Goal: Task Accomplishment & Management: Manage account settings

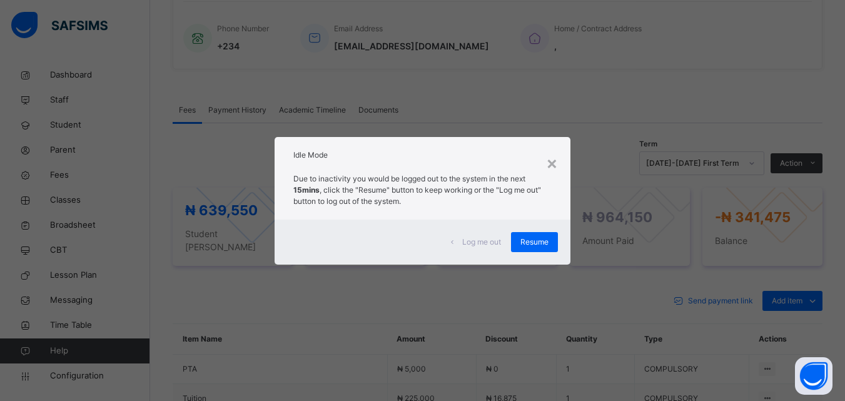
scroll to position [313, 0]
drag, startPoint x: 601, startPoint y: 100, endPoint x: 571, endPoint y: 143, distance: 51.7
click at [601, 100] on div "× Idle Mode Due to inactivity you would be logged out to the system in the next…" at bounding box center [422, 200] width 845 height 401
click at [551, 170] on div "×" at bounding box center [552, 163] width 12 height 26
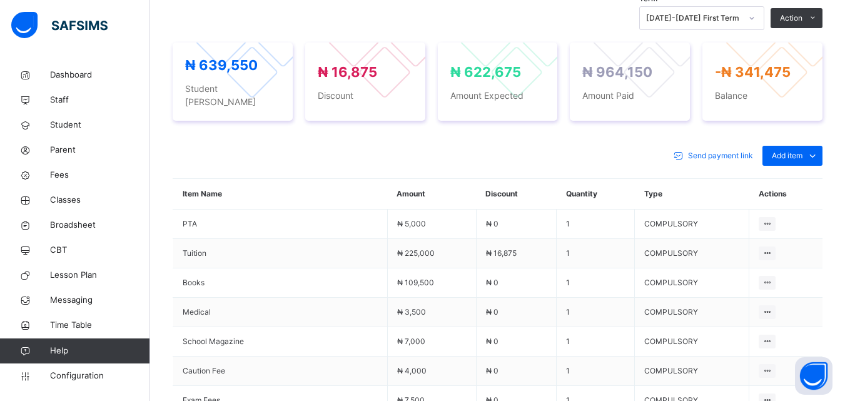
scroll to position [375, 0]
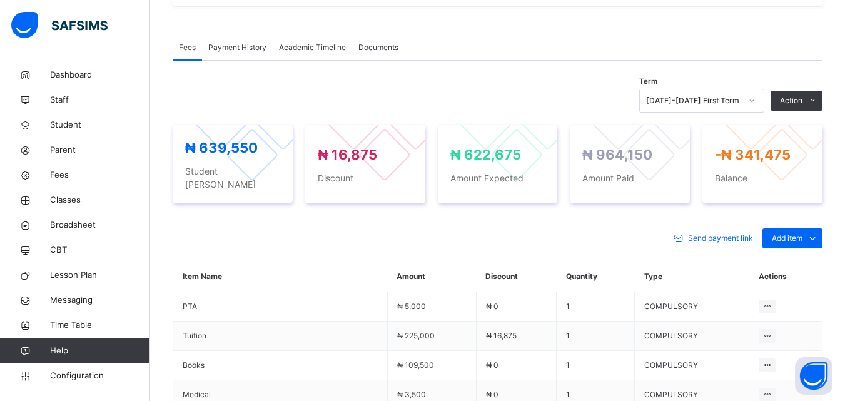
click at [461, 36] on div "Fees Payment History Academic Timeline Documents" at bounding box center [498, 48] width 650 height 26
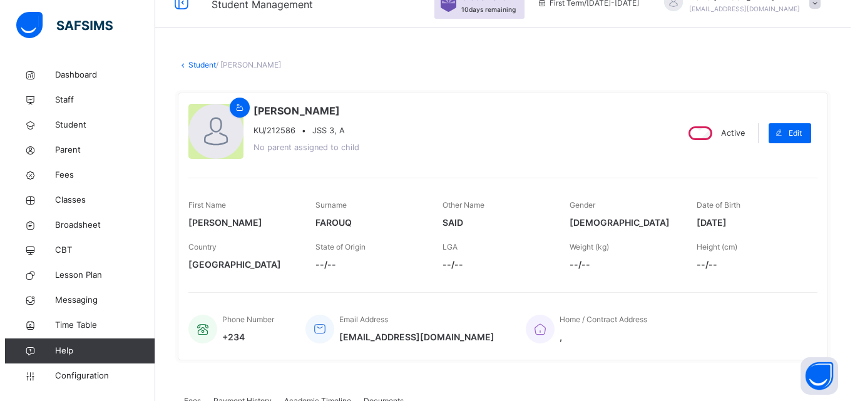
scroll to position [0, 0]
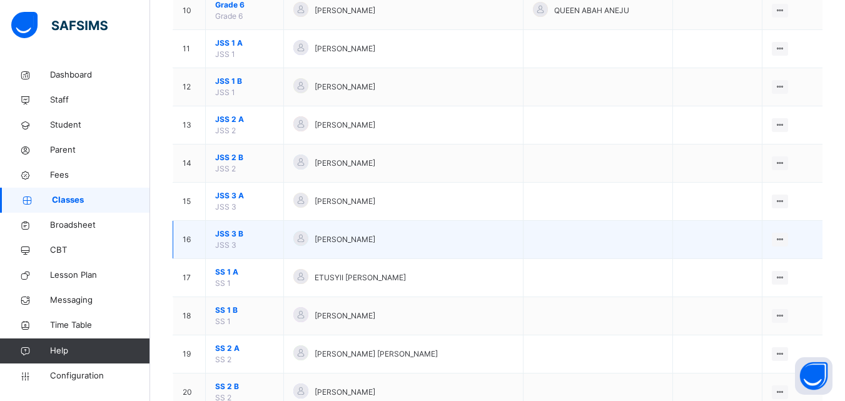
scroll to position [501, 0]
click at [742, 264] on div "View Class" at bounding box center [747, 264] width 71 height 13
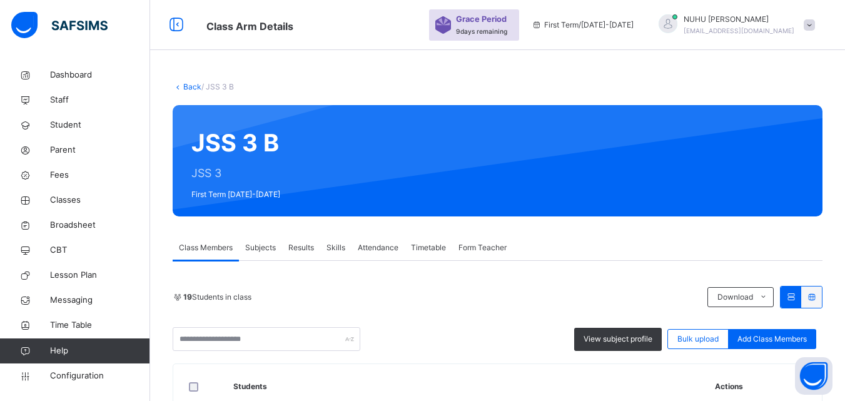
scroll to position [313, 0]
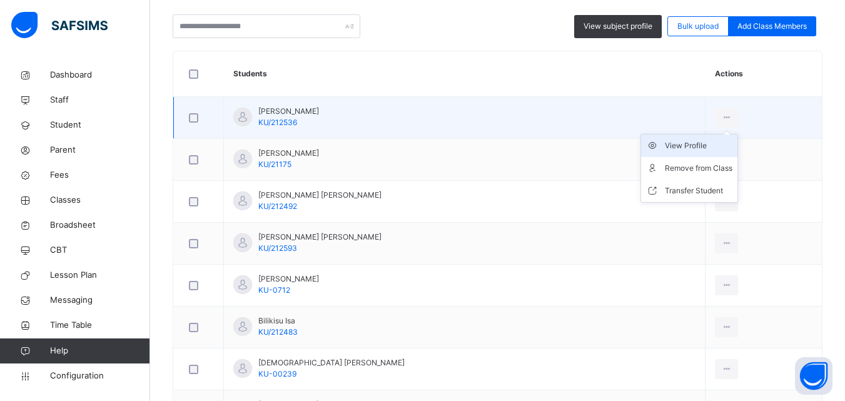
click at [682, 143] on div "View Profile" at bounding box center [699, 146] width 68 height 13
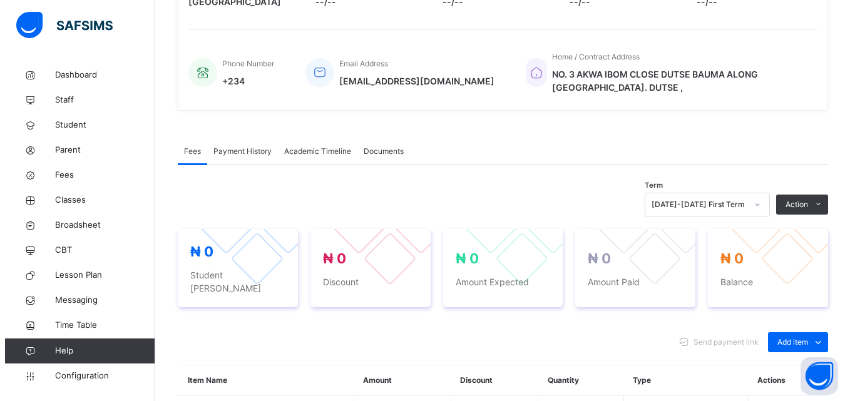
scroll to position [313, 0]
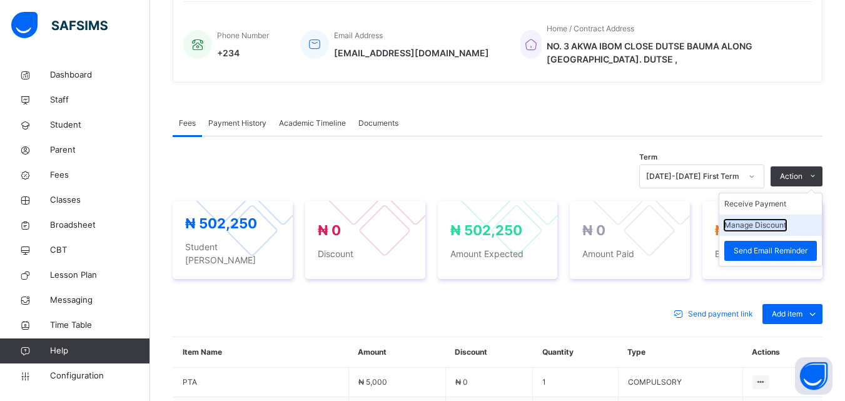
click at [765, 230] on button "Manage Discount" at bounding box center [756, 225] width 62 height 11
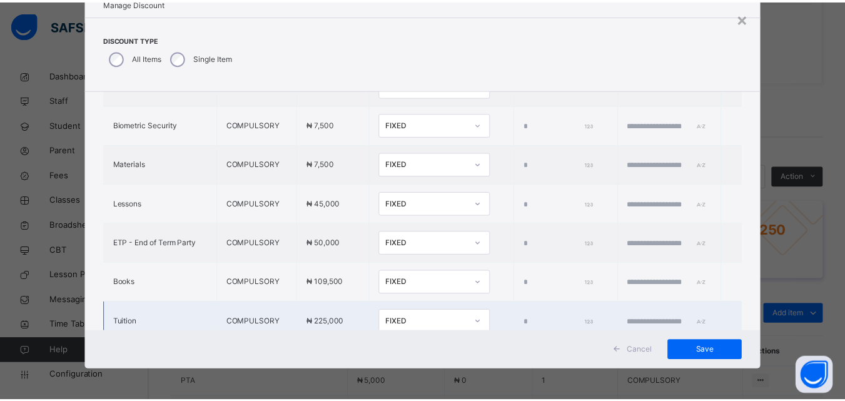
scroll to position [504, 0]
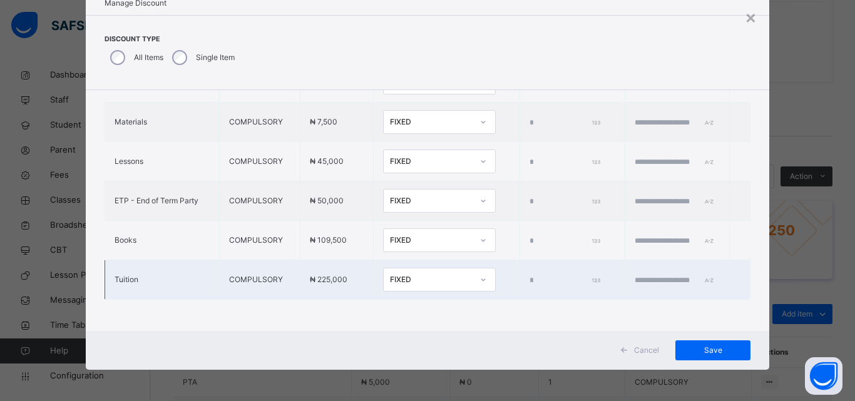
click at [472, 270] on div at bounding box center [482, 280] width 21 height 20
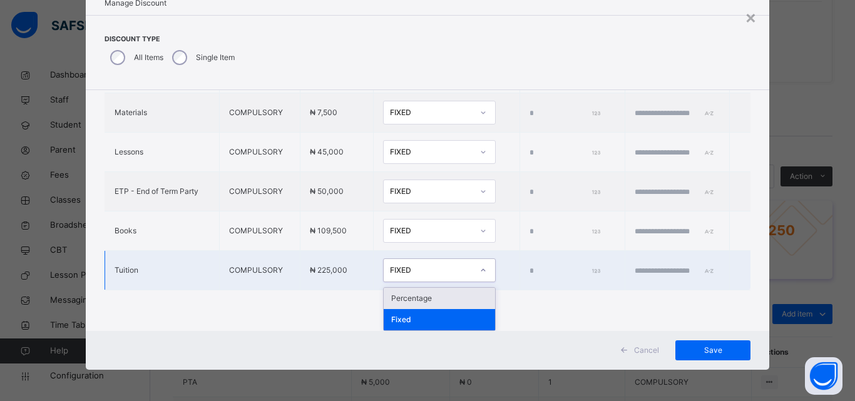
click at [420, 302] on div "Percentage" at bounding box center [439, 298] width 111 height 21
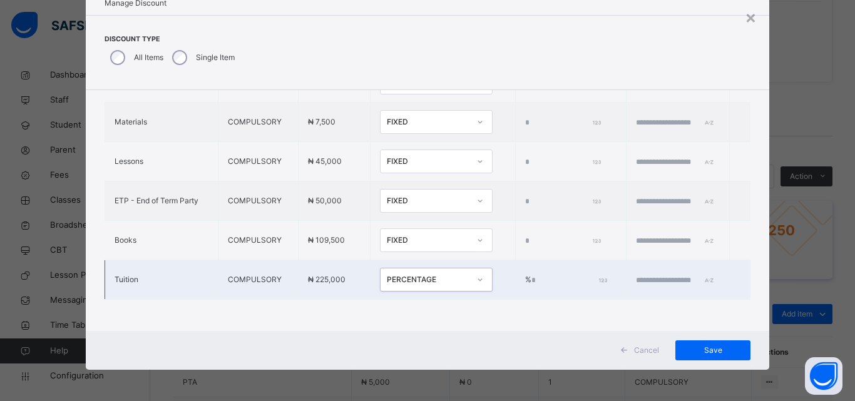
click at [531, 275] on input "*" at bounding box center [568, 280] width 74 height 11
type input "***"
click at [636, 275] on input "text" at bounding box center [673, 280] width 75 height 11
type input "**********"
click at [710, 343] on div "Save" at bounding box center [712, 350] width 75 height 20
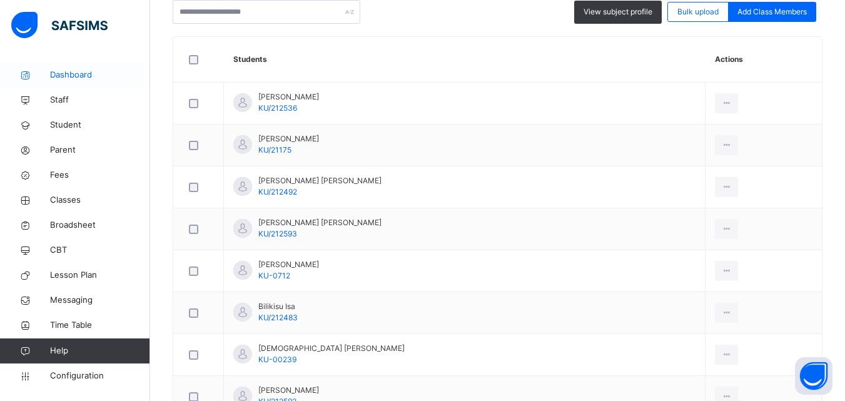
scroll to position [250, 0]
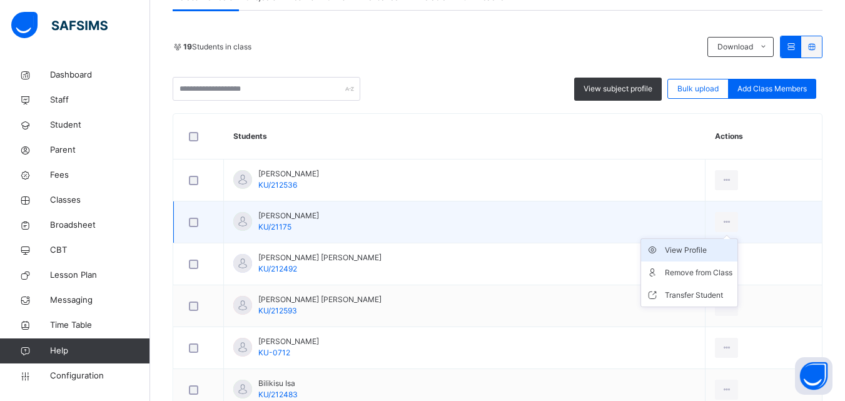
click at [673, 248] on div "View Profile" at bounding box center [699, 250] width 68 height 13
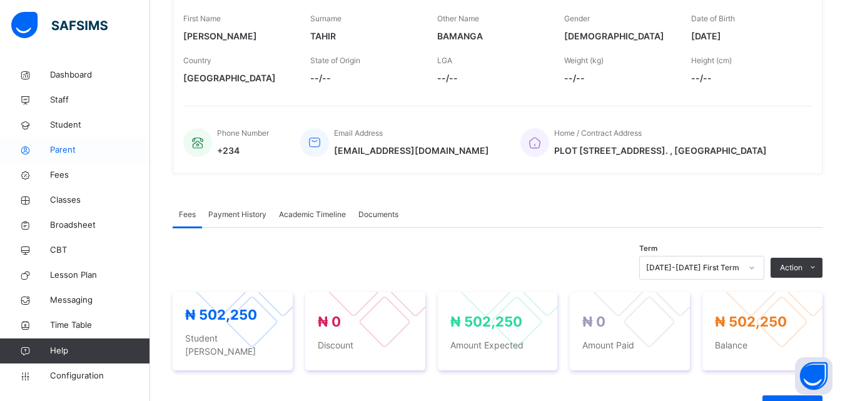
scroll to position [188, 0]
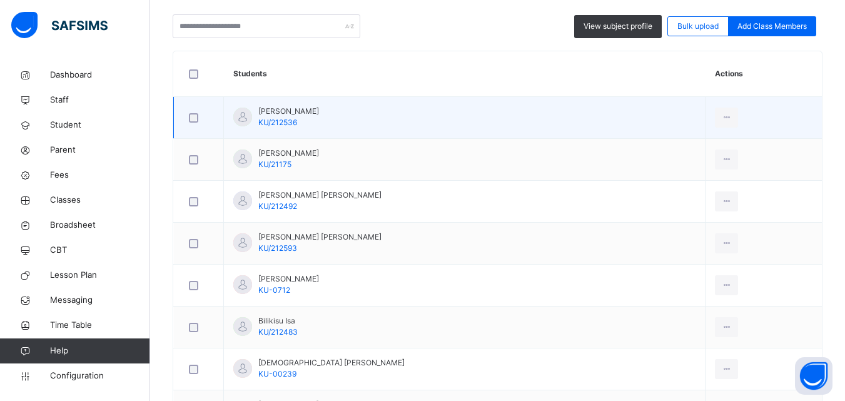
scroll to position [375, 0]
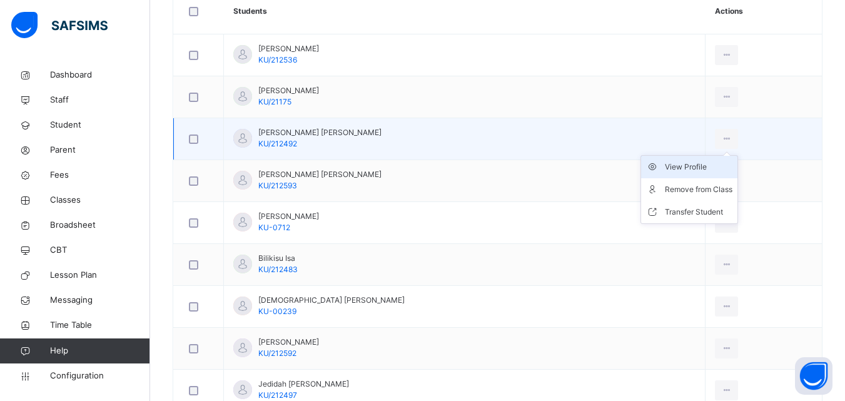
click at [690, 162] on div "View Profile" at bounding box center [699, 167] width 68 height 13
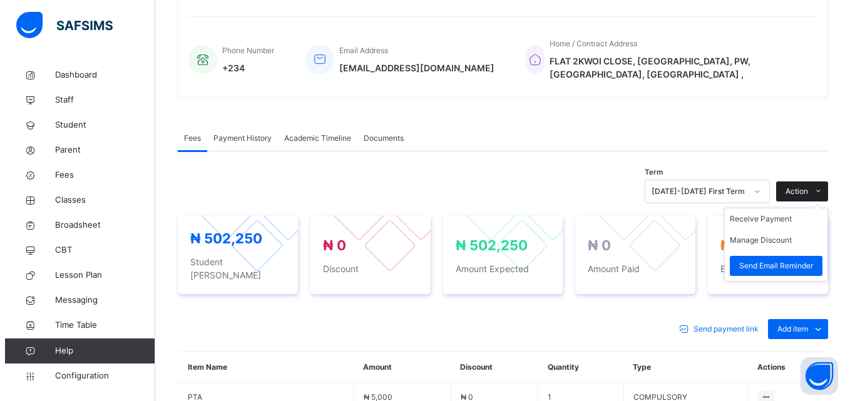
scroll to position [313, 0]
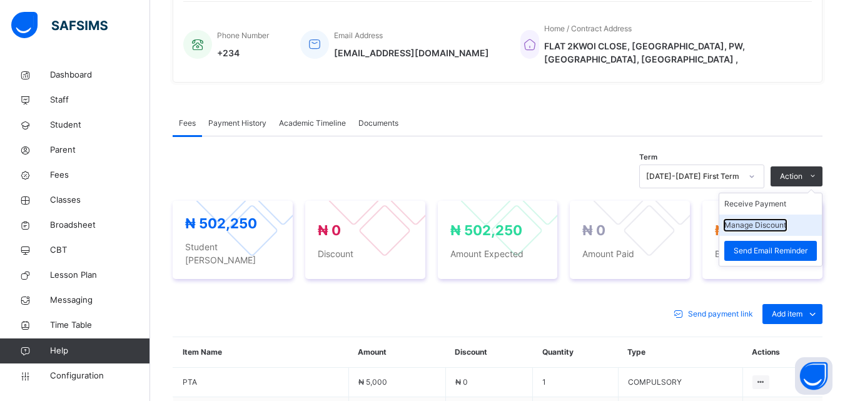
click at [774, 220] on button "Manage Discount" at bounding box center [756, 225] width 62 height 11
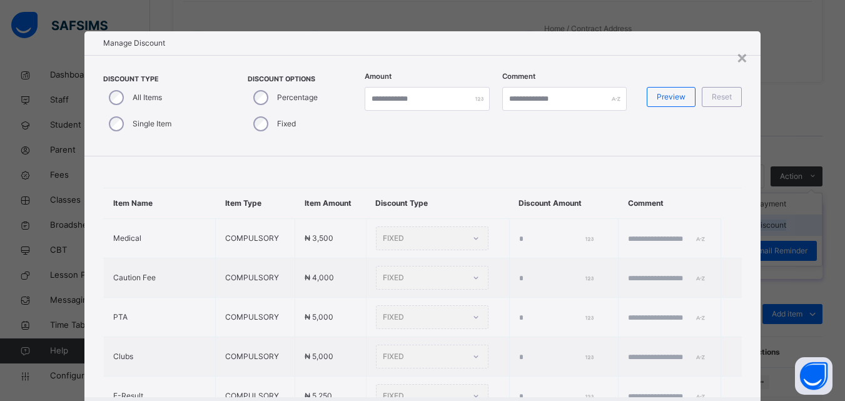
type input "*"
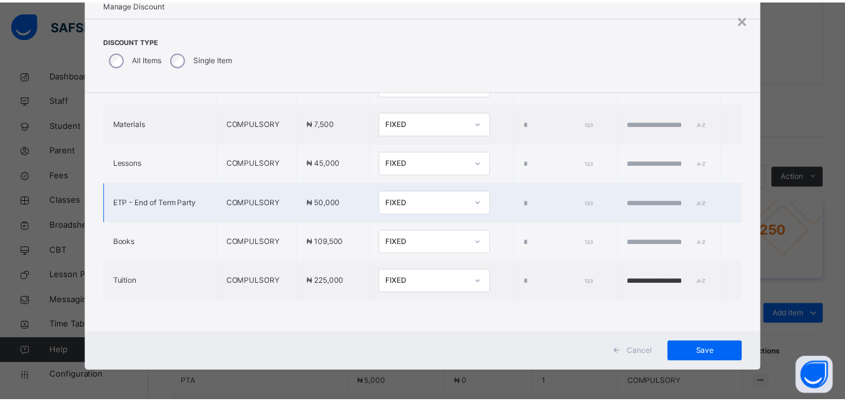
scroll to position [40, 0]
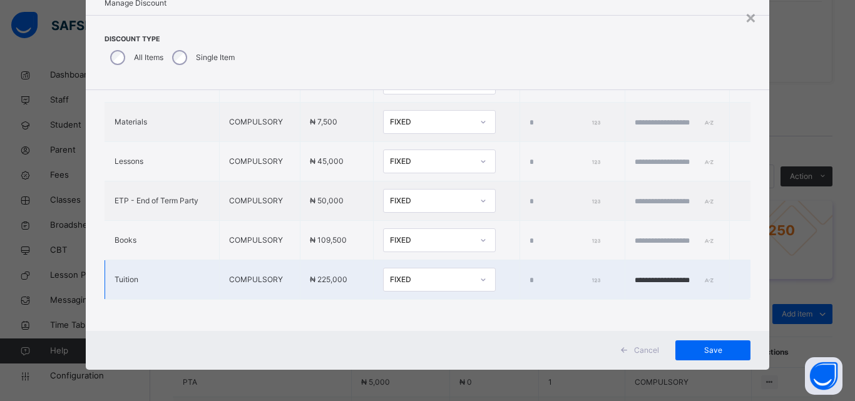
click at [401, 274] on div "FIXED" at bounding box center [431, 279] width 83 height 11
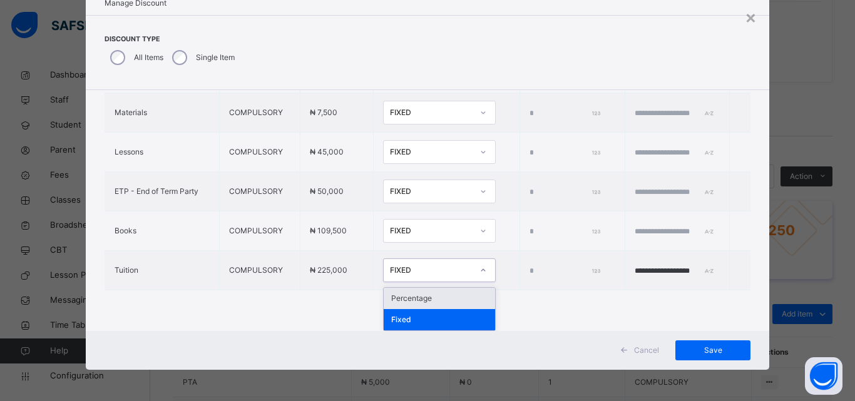
click at [385, 305] on div "Percentage" at bounding box center [439, 298] width 111 height 21
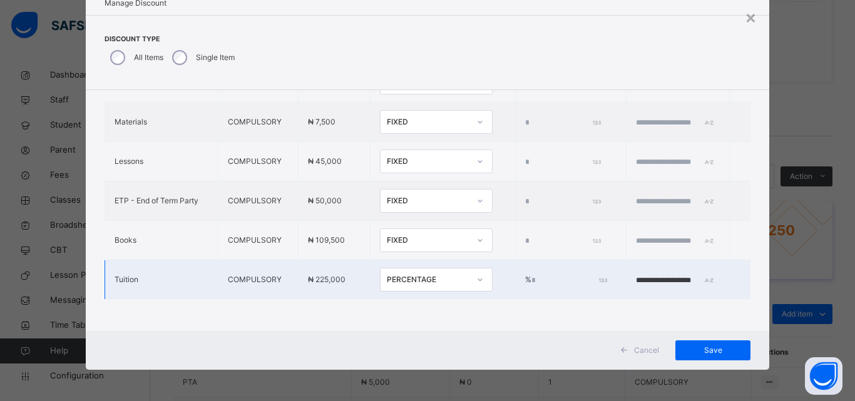
click at [531, 275] on input "*" at bounding box center [568, 280] width 74 height 11
type input "***"
click at [709, 345] on span "Save" at bounding box center [713, 350] width 56 height 11
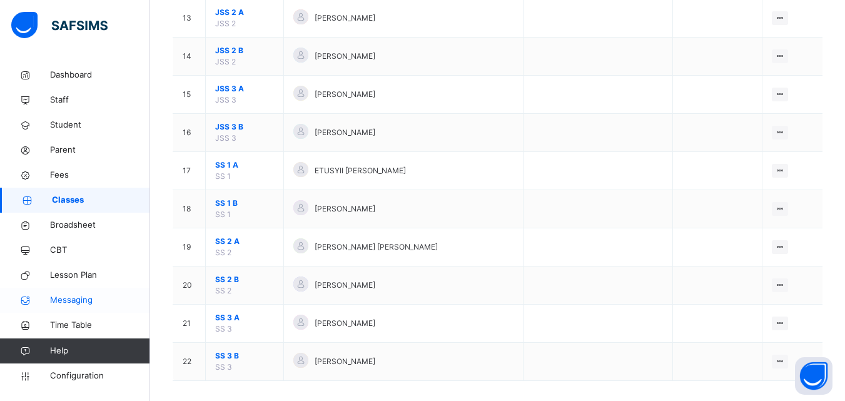
scroll to position [619, 0]
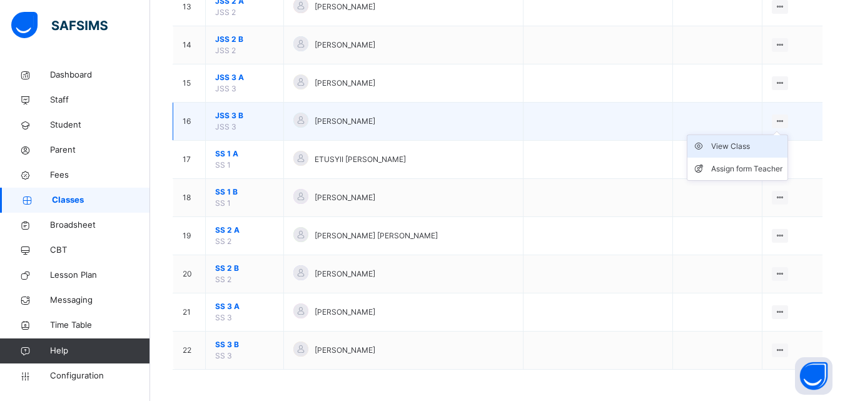
click at [748, 151] on div "View Class" at bounding box center [747, 146] width 71 height 13
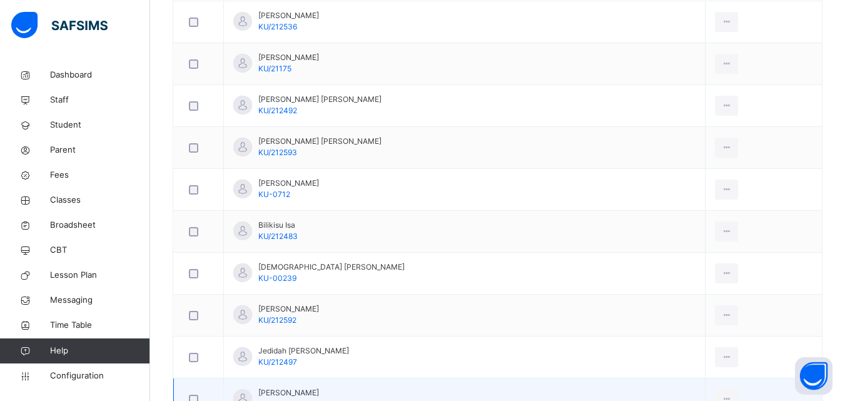
scroll to position [438, 0]
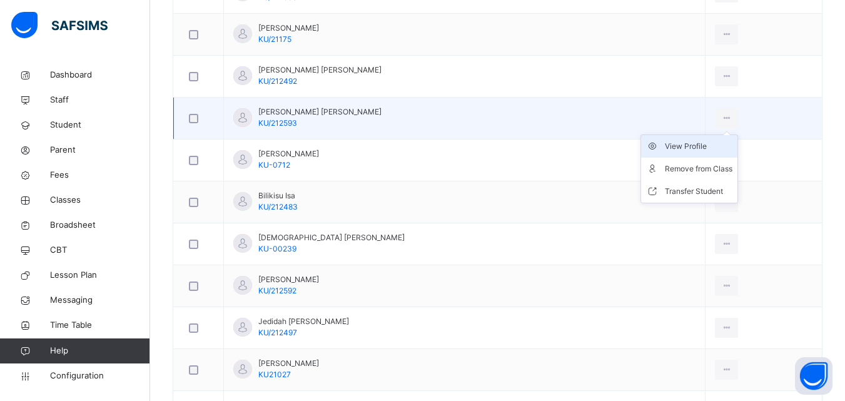
click at [684, 148] on div "View Profile" at bounding box center [699, 146] width 68 height 13
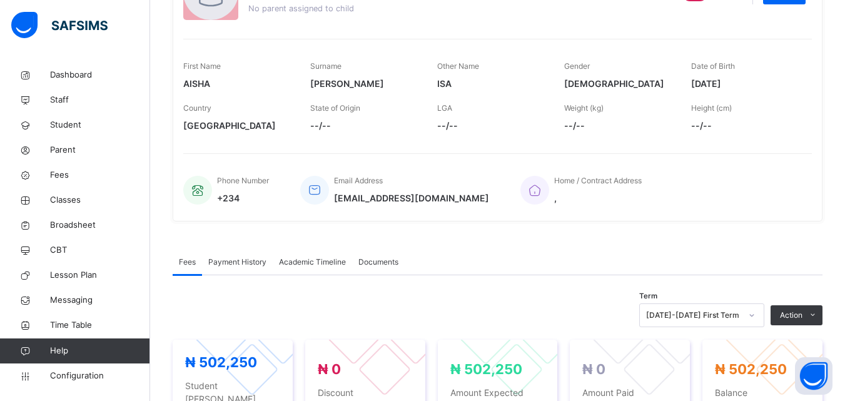
scroll to position [125, 0]
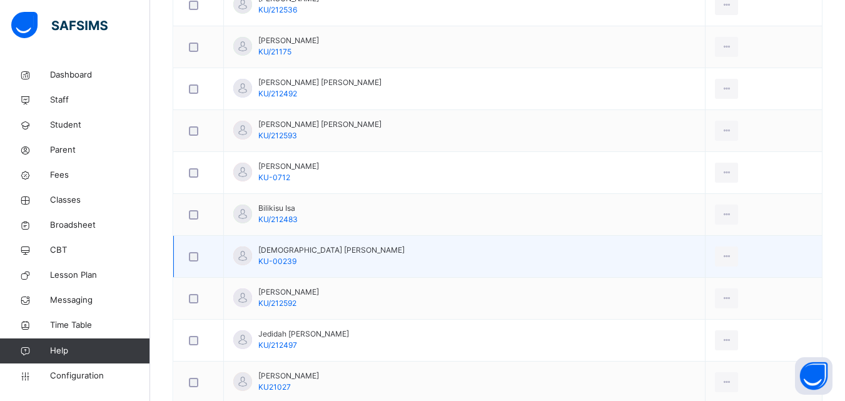
scroll to position [438, 0]
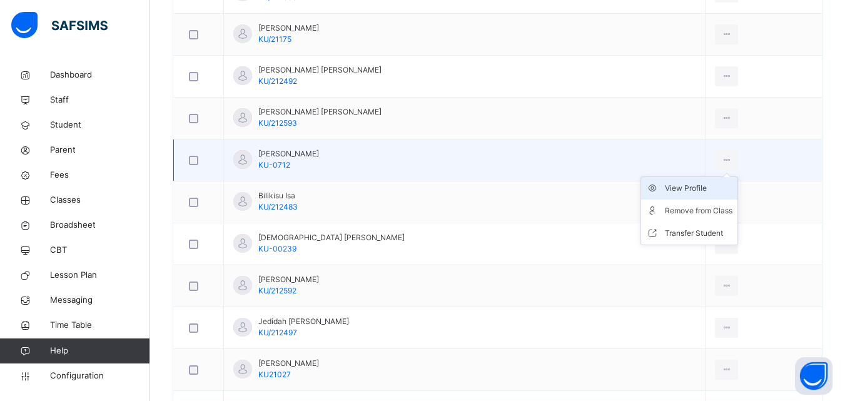
click at [673, 183] on div "View Profile" at bounding box center [699, 188] width 68 height 13
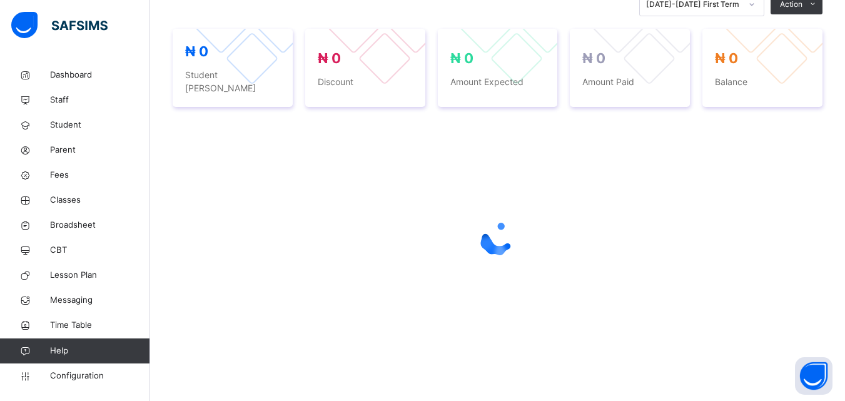
scroll to position [285, 0]
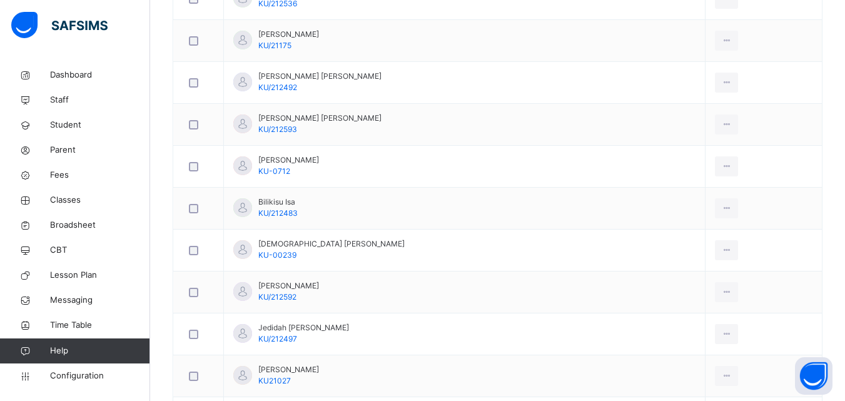
scroll to position [501, 0]
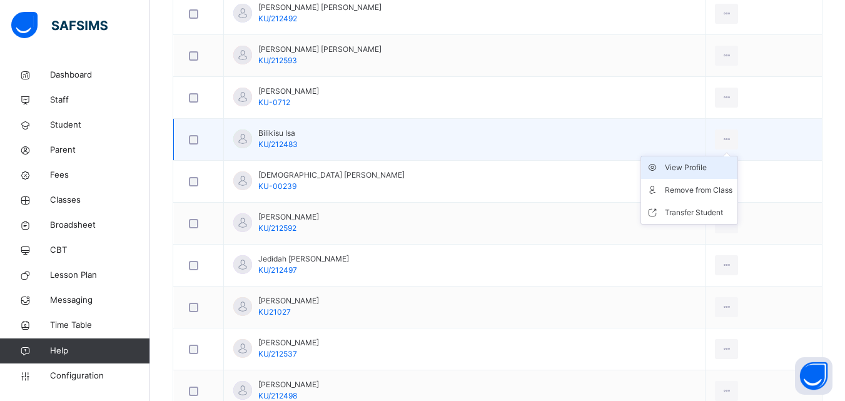
click at [690, 166] on div "View Profile" at bounding box center [699, 167] width 68 height 13
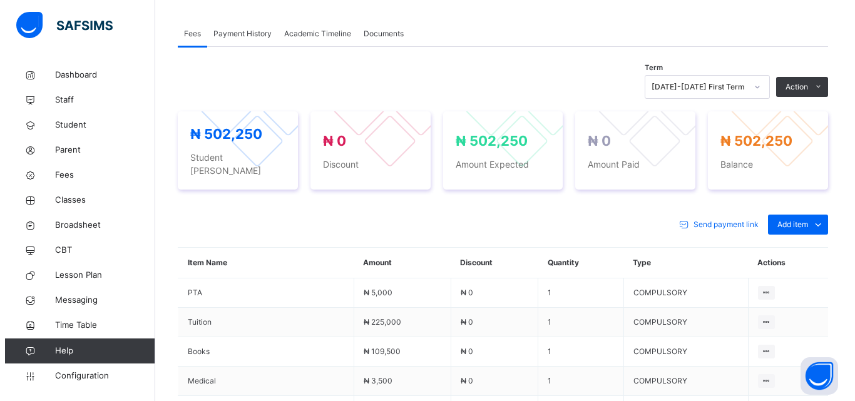
scroll to position [375, 0]
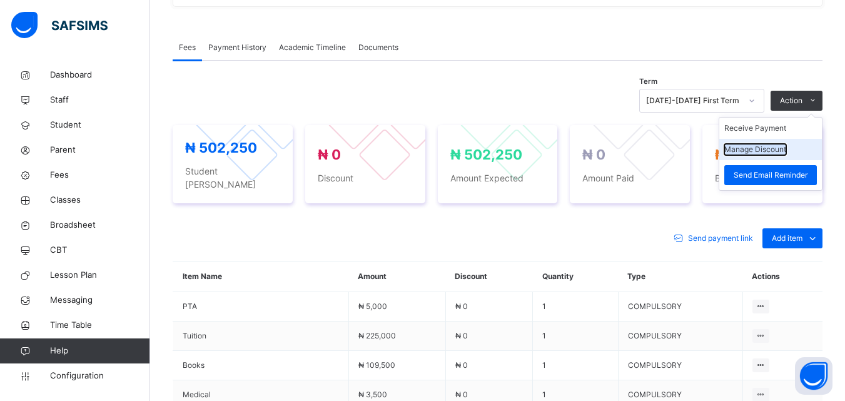
click at [749, 144] on button "Manage Discount" at bounding box center [756, 149] width 62 height 11
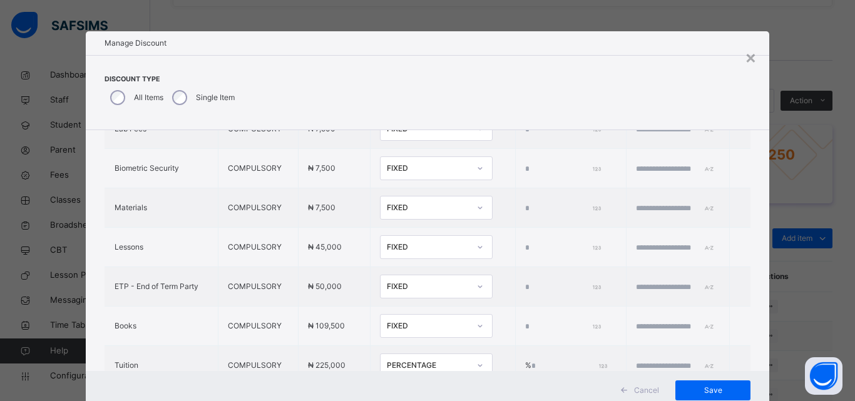
type input "*"
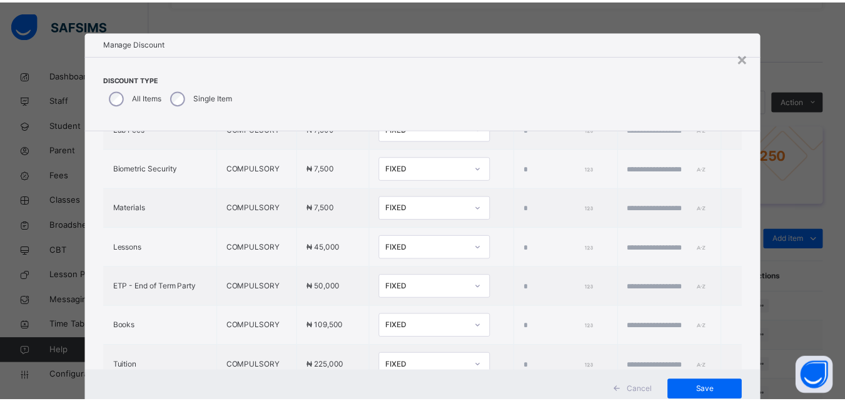
scroll to position [504, 0]
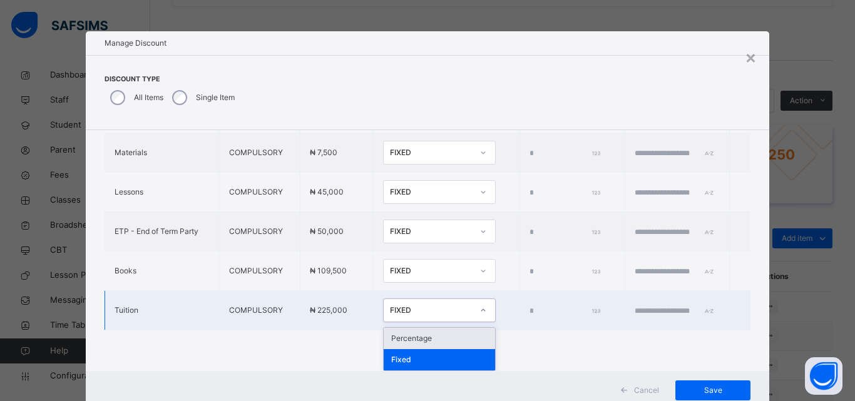
click at [405, 310] on div "FIXED" at bounding box center [431, 310] width 83 height 11
click at [389, 344] on div "Percentage" at bounding box center [439, 338] width 111 height 21
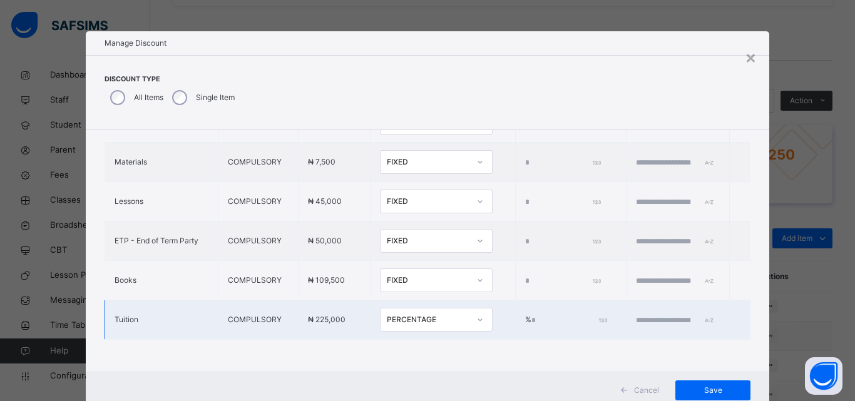
click at [515, 306] on td "% *" at bounding box center [570, 319] width 111 height 39
click at [531, 315] on input "*" at bounding box center [568, 320] width 74 height 11
type input "**"
click at [695, 388] on span "Save" at bounding box center [713, 390] width 56 height 11
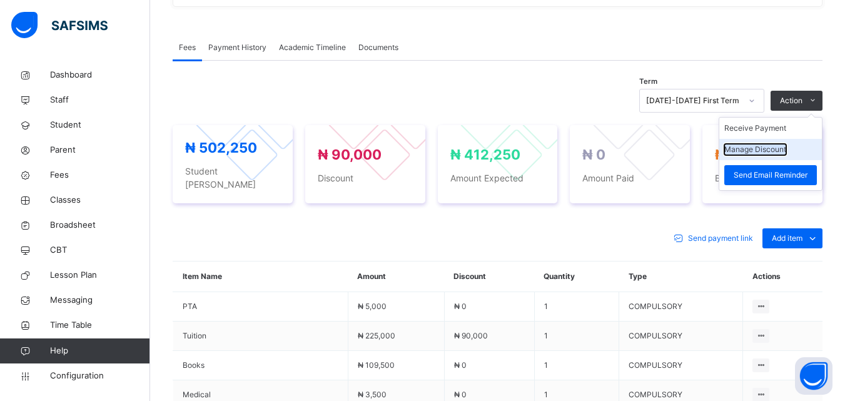
click at [782, 153] on button "Manage Discount" at bounding box center [756, 149] width 62 height 11
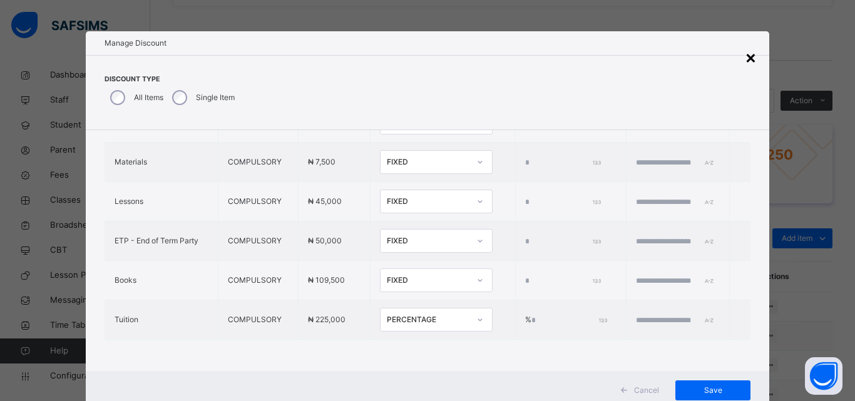
click at [747, 58] on div "×" at bounding box center [751, 57] width 12 height 26
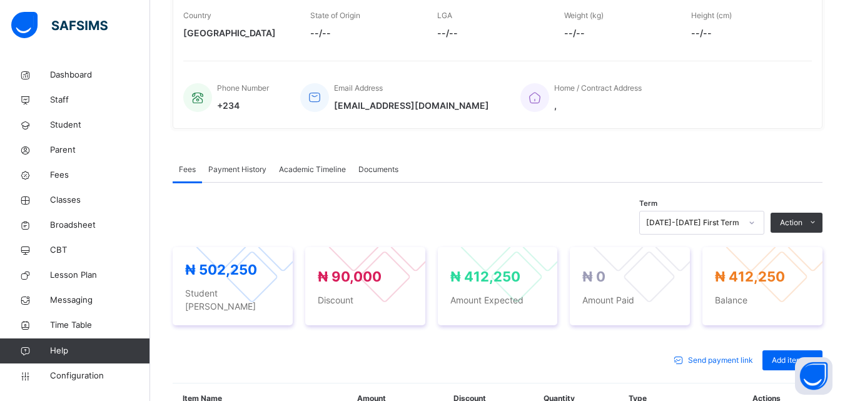
scroll to position [250, 0]
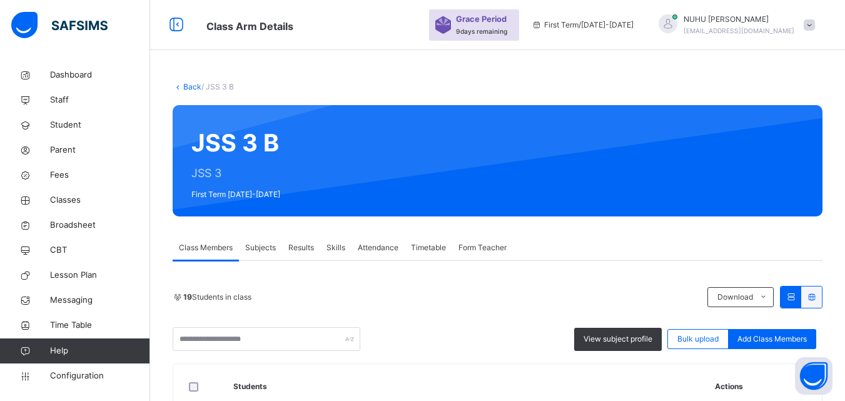
scroll to position [501, 0]
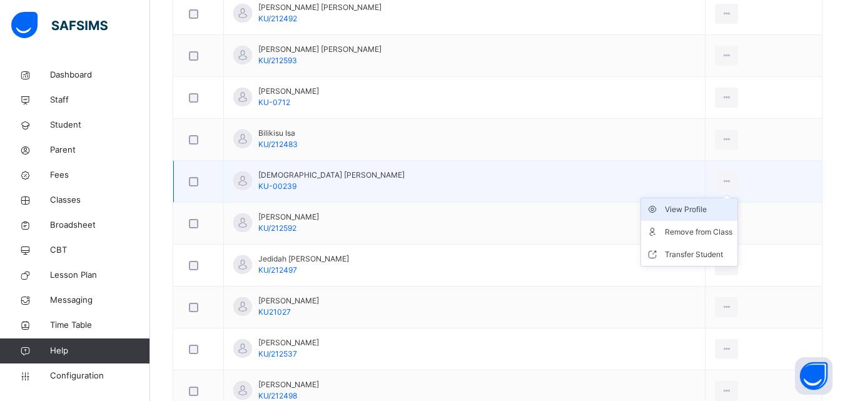
click at [689, 207] on div "View Profile" at bounding box center [699, 209] width 68 height 13
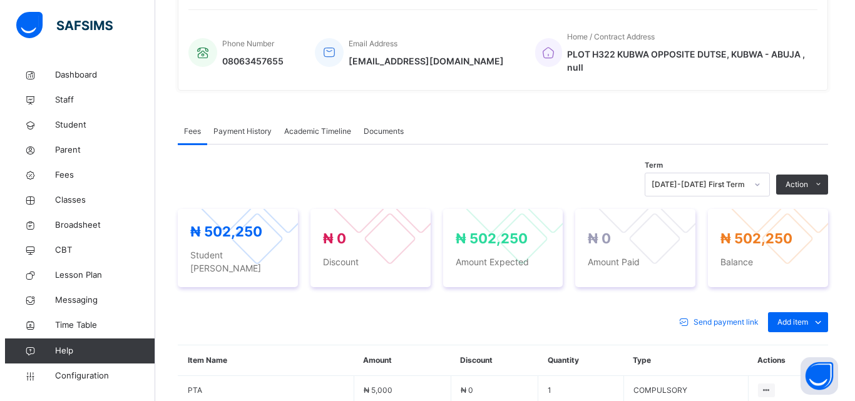
scroll to position [313, 0]
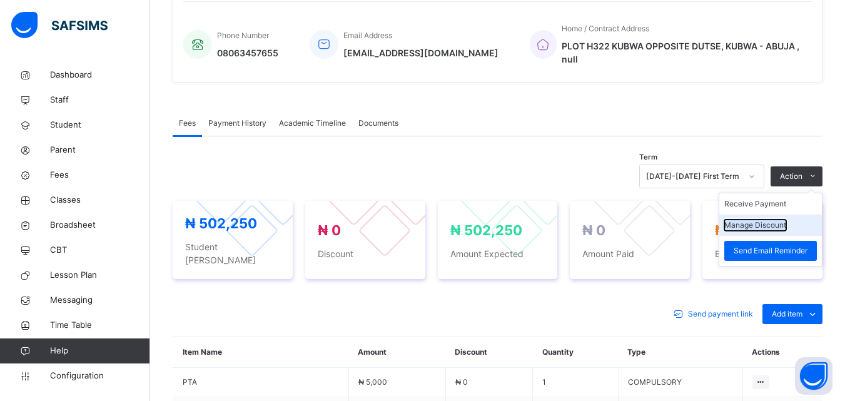
click at [768, 220] on button "Manage Discount" at bounding box center [756, 225] width 62 height 11
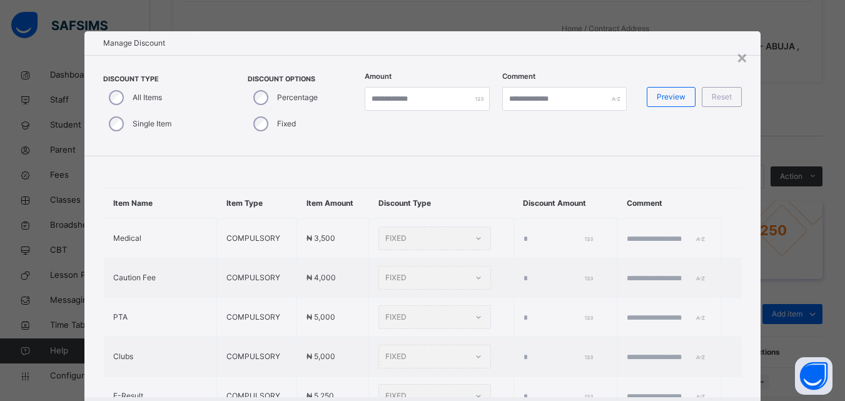
type input "*"
click at [108, 129] on div "Single Item" at bounding box center [138, 124] width 71 height 26
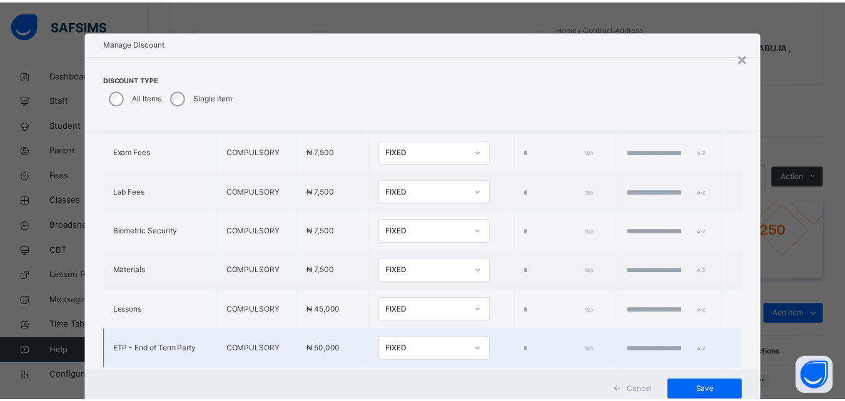
scroll to position [504, 0]
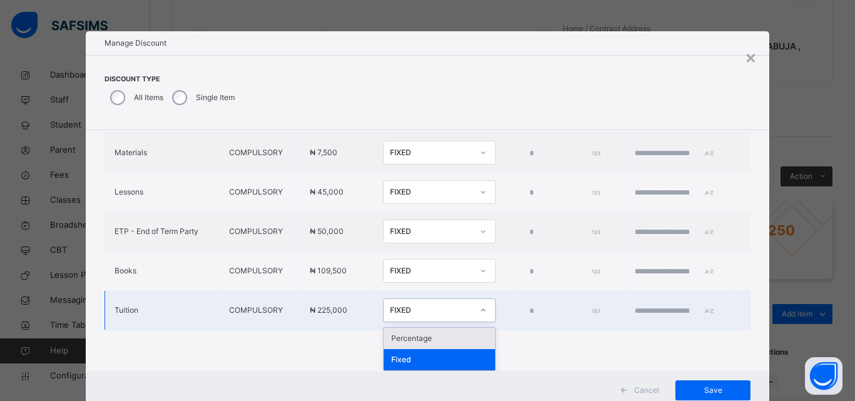
click at [390, 308] on div "FIXED" at bounding box center [431, 310] width 83 height 11
click at [384, 342] on div "Percentage" at bounding box center [439, 338] width 111 height 21
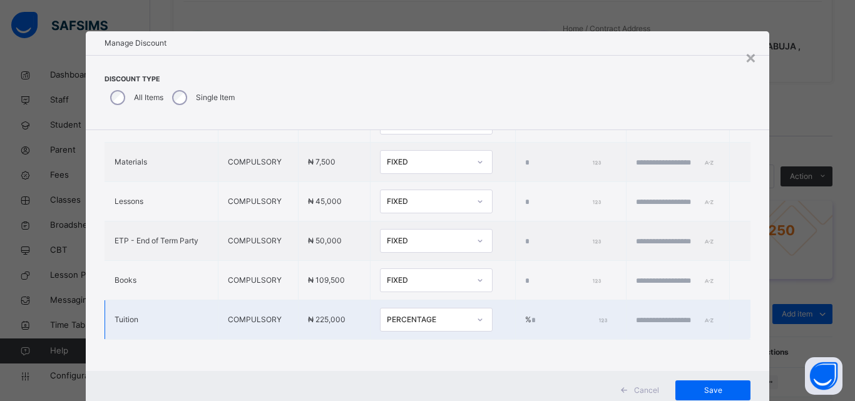
click at [531, 316] on input "*" at bounding box center [568, 320] width 74 height 11
type input "***"
click at [636, 315] on input "text" at bounding box center [673, 320] width 75 height 11
type input "**********"
click at [715, 389] on span "Save" at bounding box center [713, 390] width 56 height 11
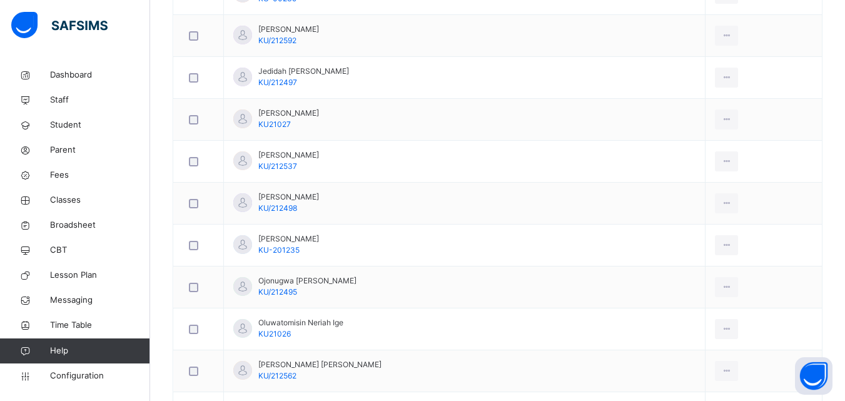
scroll to position [626, 0]
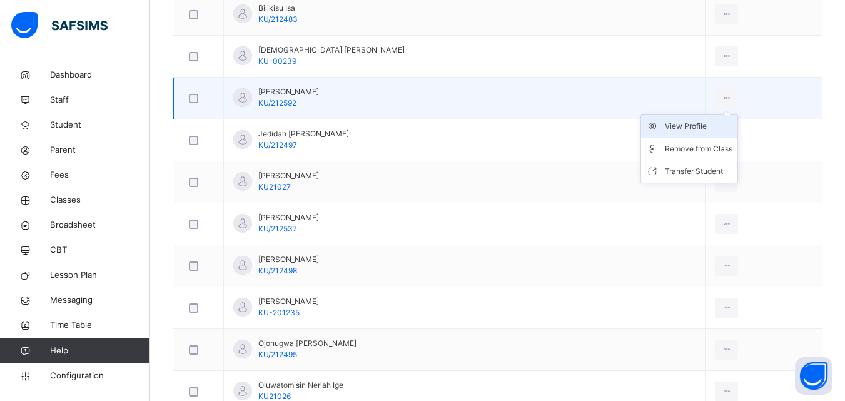
click at [681, 125] on div "View Profile" at bounding box center [699, 126] width 68 height 13
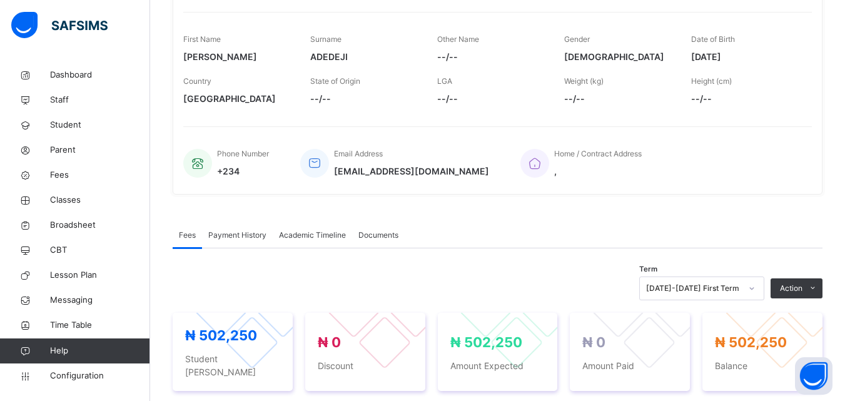
scroll to position [141, 0]
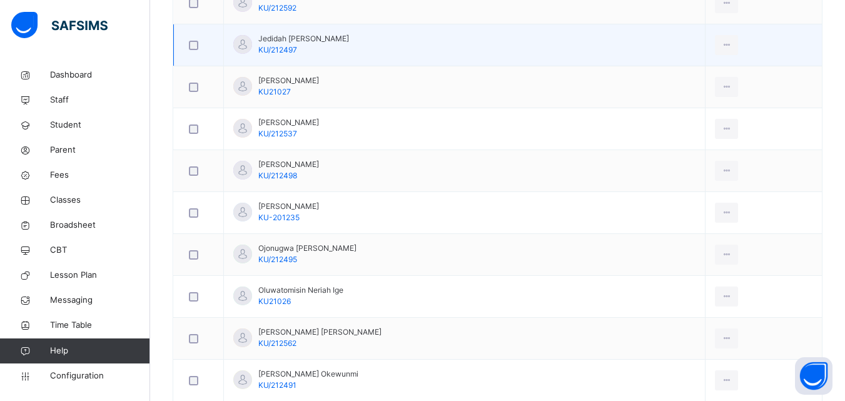
scroll to position [626, 0]
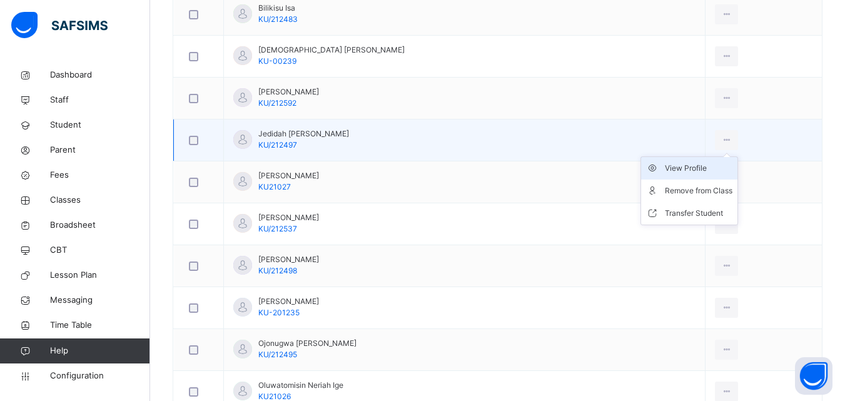
click at [682, 172] on div "View Profile" at bounding box center [699, 168] width 68 height 13
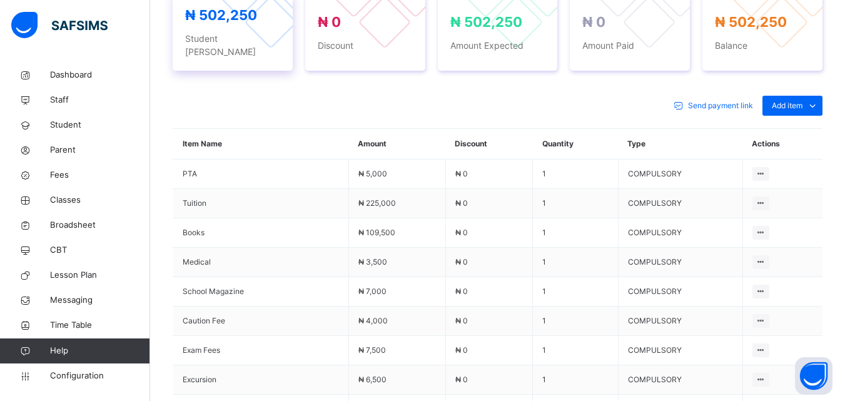
scroll to position [480, 0]
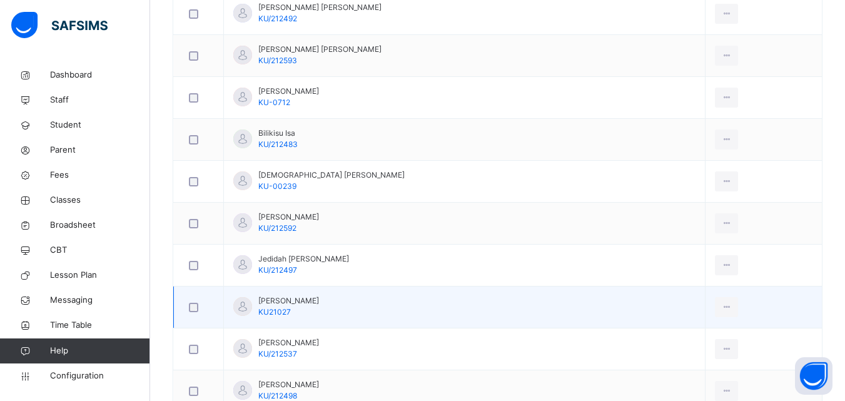
scroll to position [626, 0]
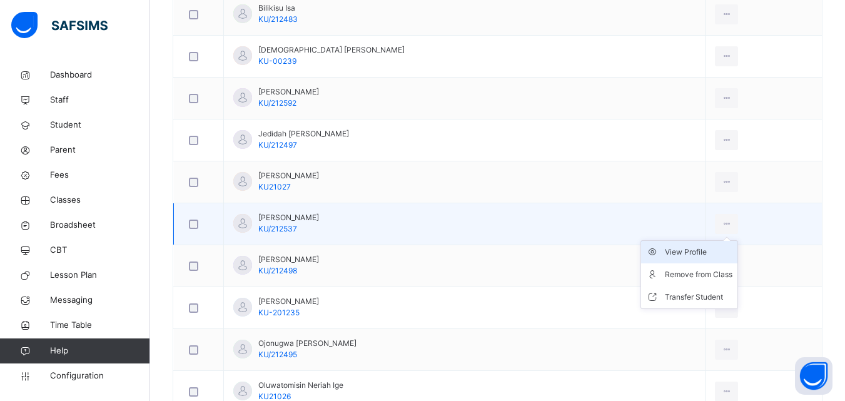
click at [677, 250] on div "View Profile" at bounding box center [699, 252] width 68 height 13
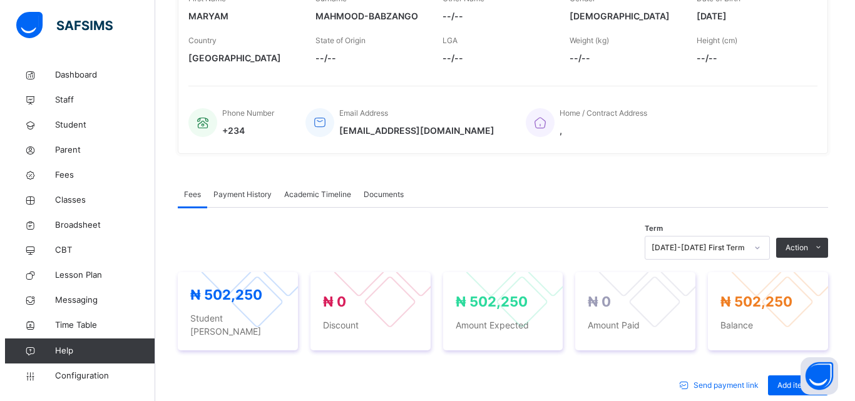
scroll to position [250, 0]
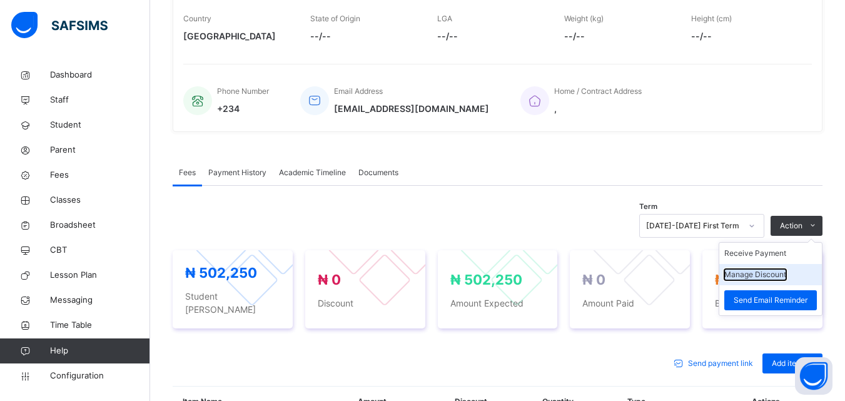
click at [766, 272] on button "Manage Discount" at bounding box center [756, 274] width 62 height 11
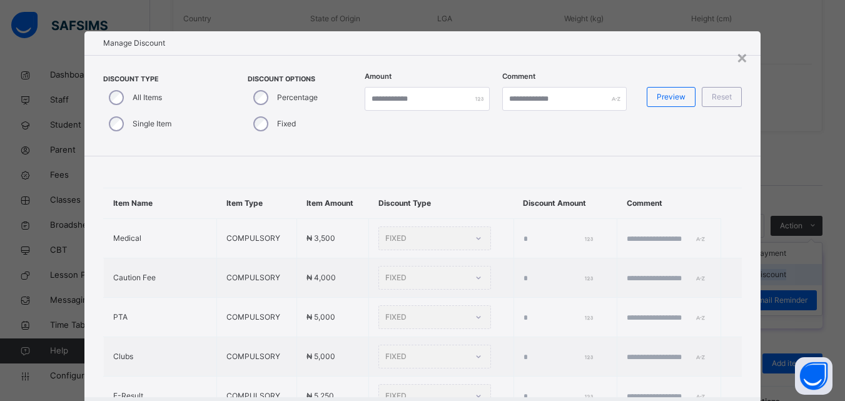
type input "*"
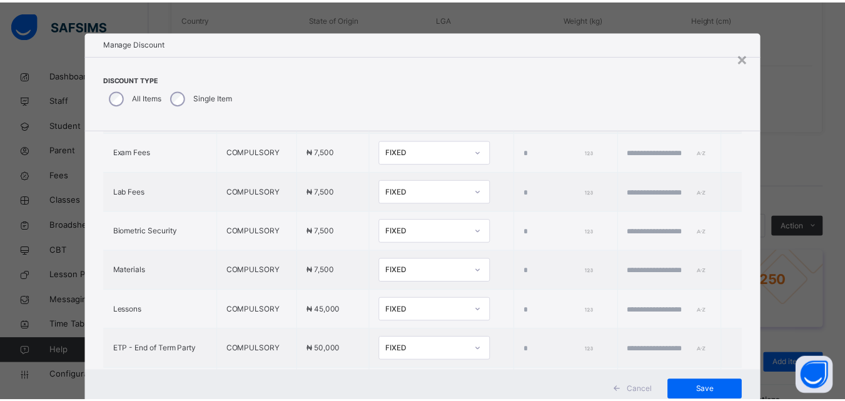
scroll to position [504, 0]
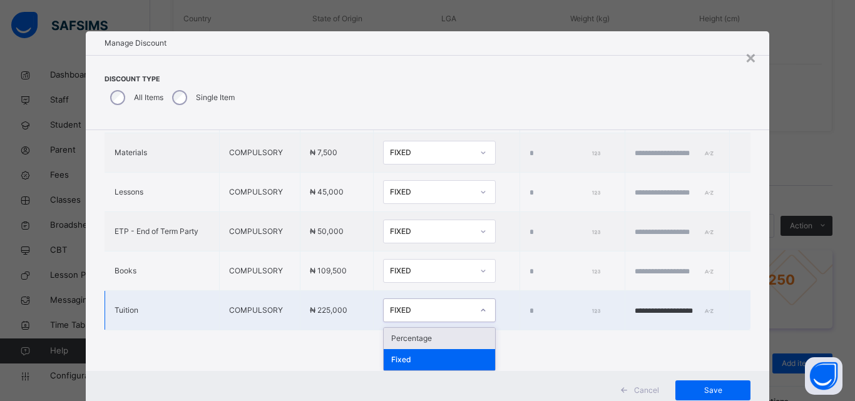
click at [407, 312] on div "FIXED" at bounding box center [431, 310] width 83 height 11
click at [402, 342] on div "Percentage" at bounding box center [439, 338] width 111 height 21
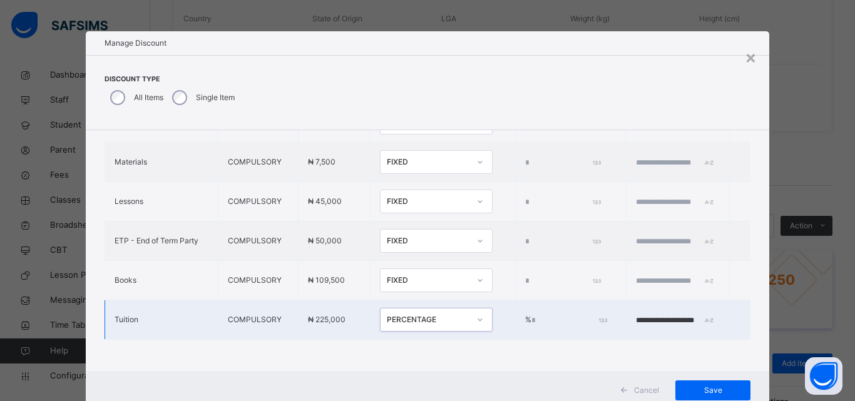
click at [531, 315] on input "*" at bounding box center [568, 320] width 74 height 11
type input "***"
click at [695, 385] on span "Save" at bounding box center [713, 390] width 56 height 11
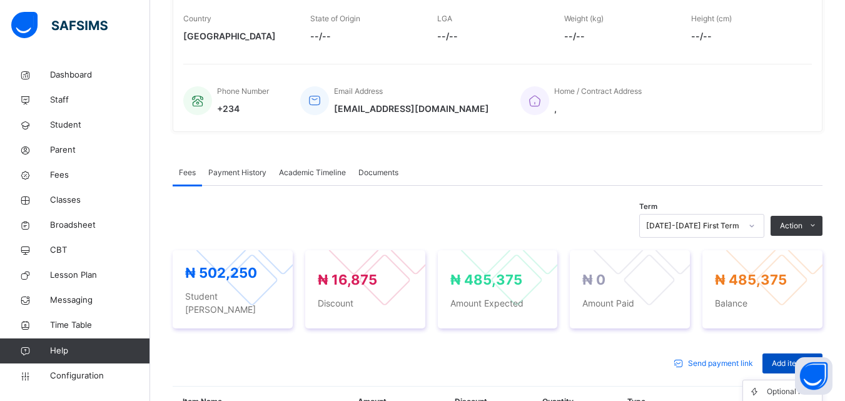
click at [785, 358] on span "Add item" at bounding box center [787, 363] width 31 height 11
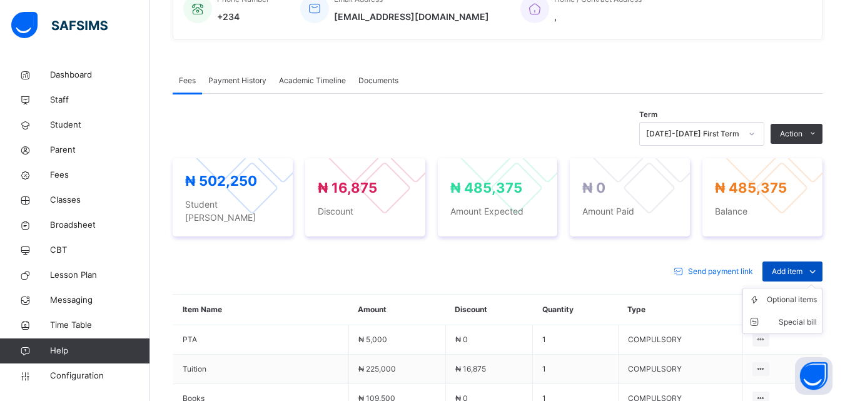
scroll to position [375, 0]
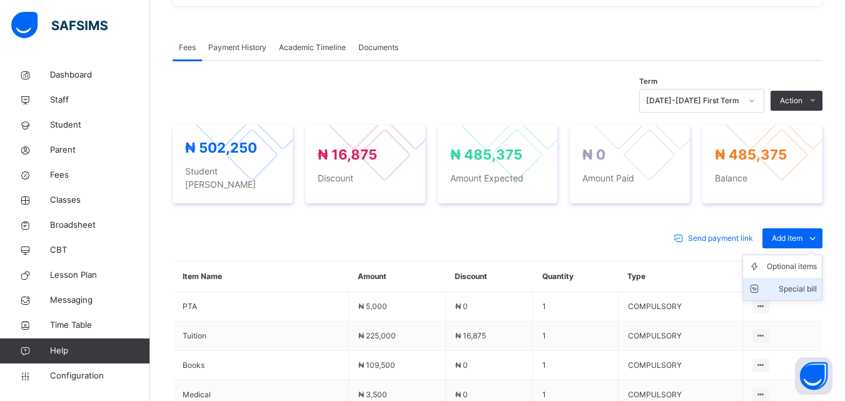
click at [804, 283] on div "Special bill" at bounding box center [792, 289] width 50 height 13
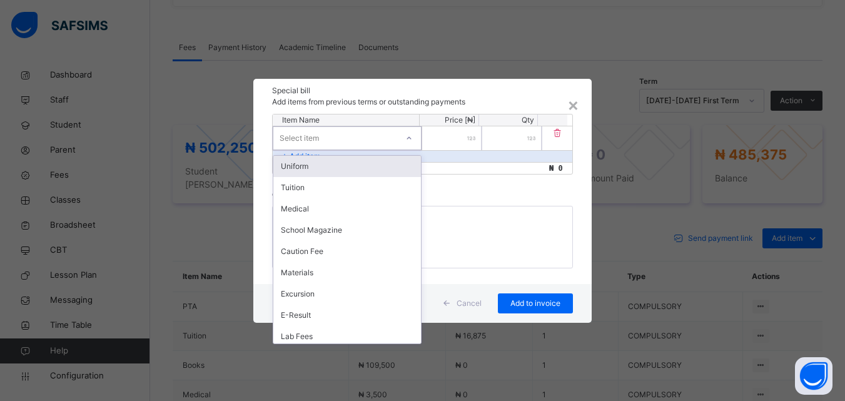
click at [406, 138] on div at bounding box center [409, 138] width 21 height 20
click at [314, 164] on div "Uniform" at bounding box center [347, 166] width 148 height 21
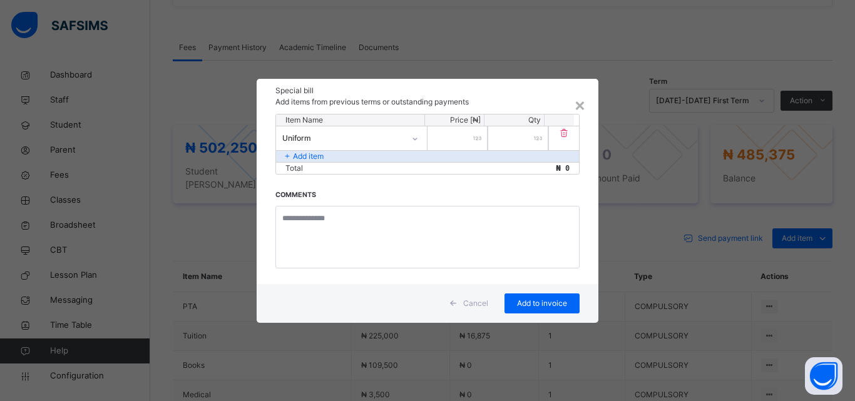
click at [476, 142] on div at bounding box center [457, 138] width 60 height 24
click at [476, 141] on div at bounding box center [457, 138] width 60 height 24
click at [476, 136] on div at bounding box center [457, 138] width 60 height 24
click at [469, 142] on input "number" at bounding box center [457, 138] width 60 height 24
type input "*****"
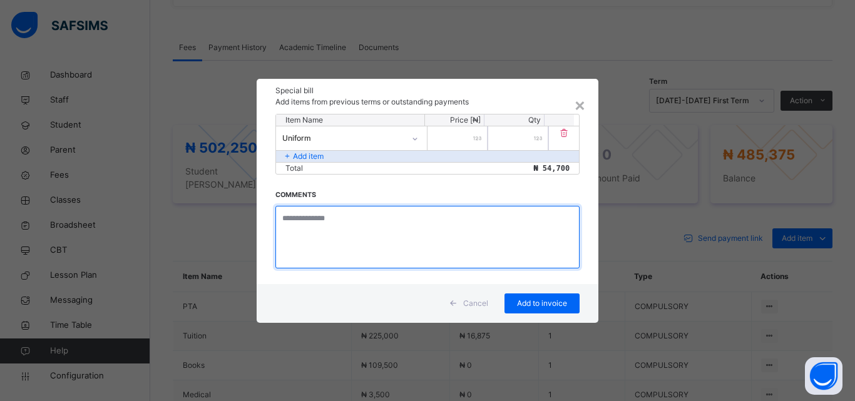
click at [317, 226] on textarea at bounding box center [427, 237] width 304 height 63
type textarea "****** ********* *******"
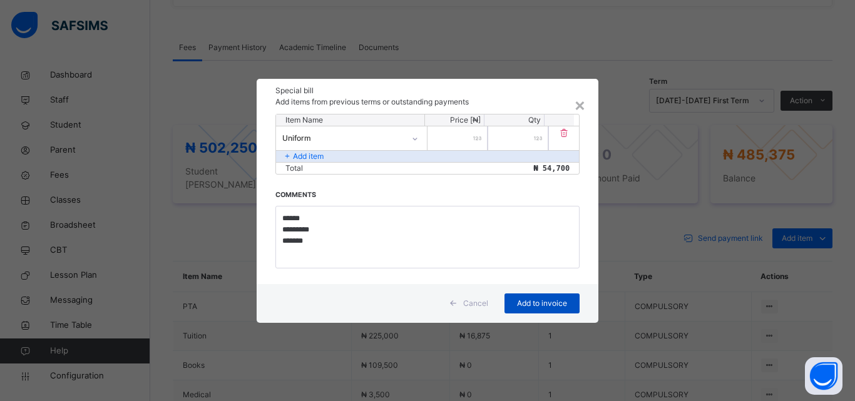
click at [529, 299] on span "Add to invoice" at bounding box center [542, 303] width 56 height 11
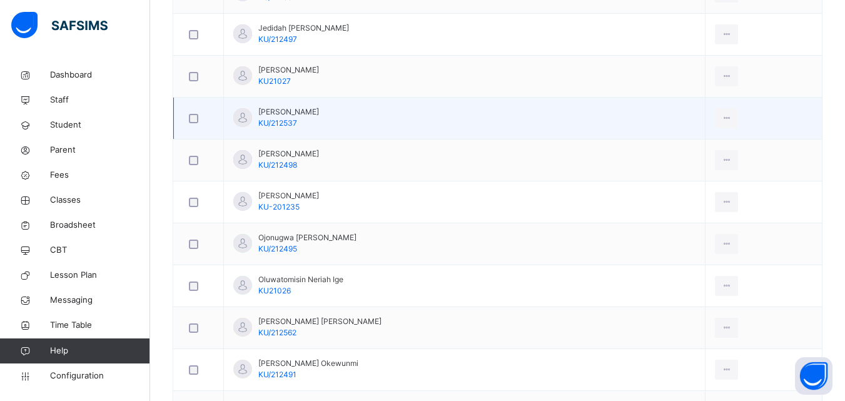
scroll to position [751, 0]
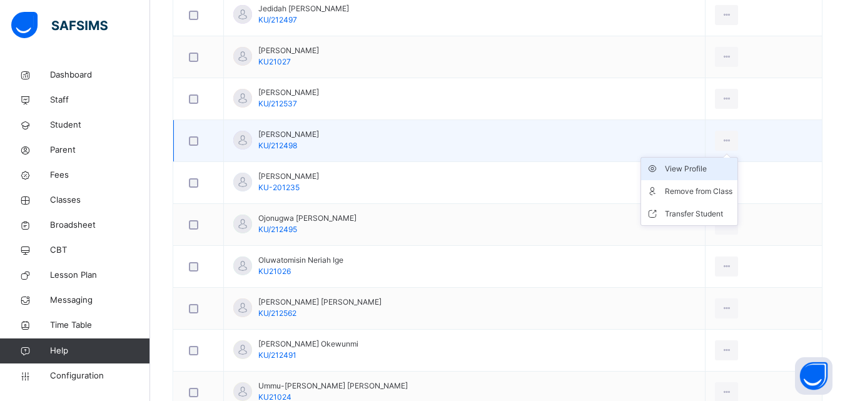
click at [684, 168] on div "View Profile" at bounding box center [699, 169] width 68 height 13
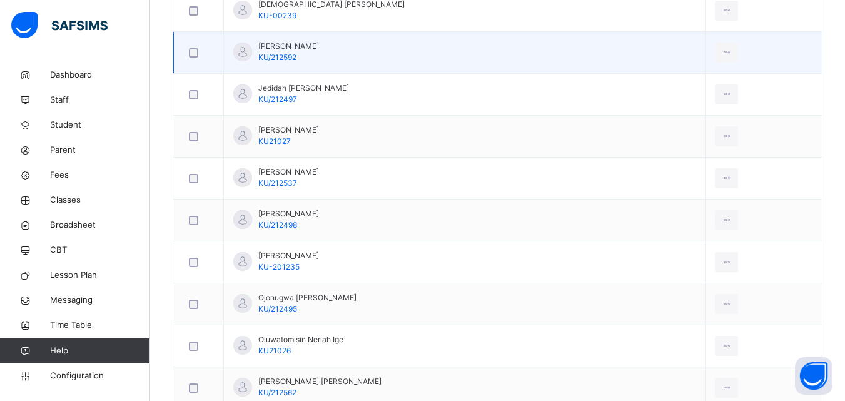
scroll to position [688, 0]
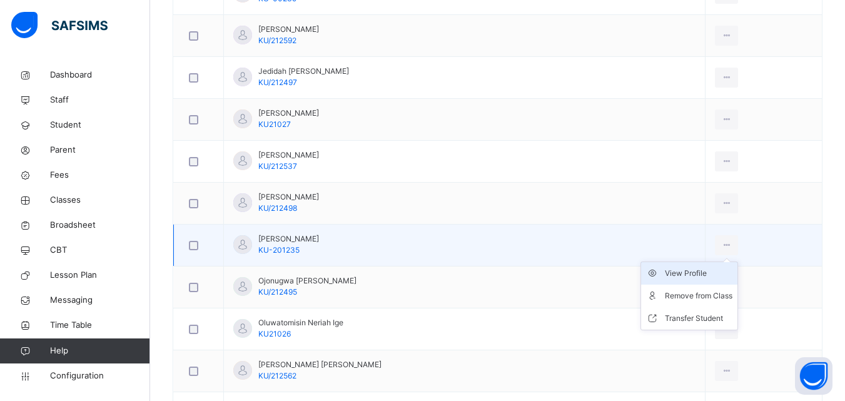
click at [689, 269] on div "View Profile" at bounding box center [699, 273] width 68 height 13
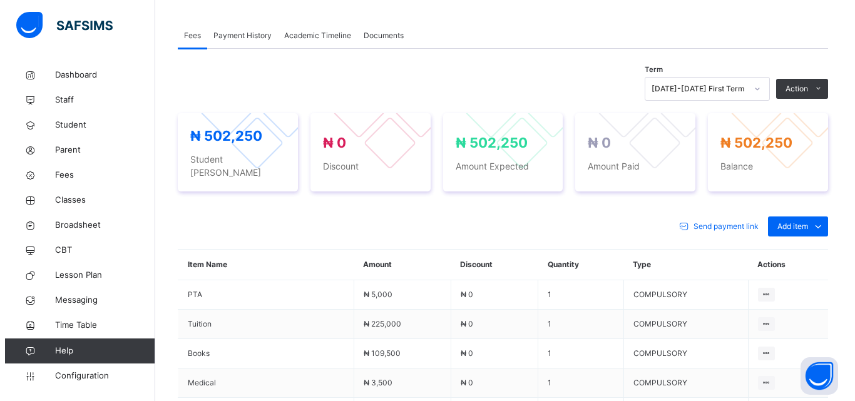
scroll to position [375, 0]
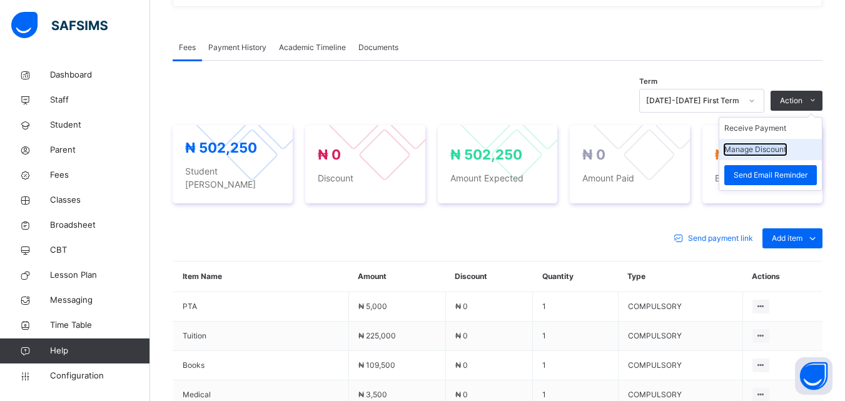
click at [780, 147] on button "Manage Discount" at bounding box center [756, 149] width 62 height 11
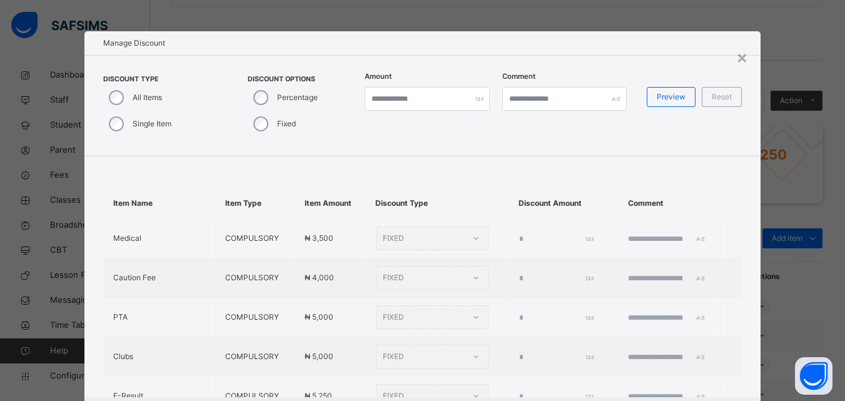
type input "*"
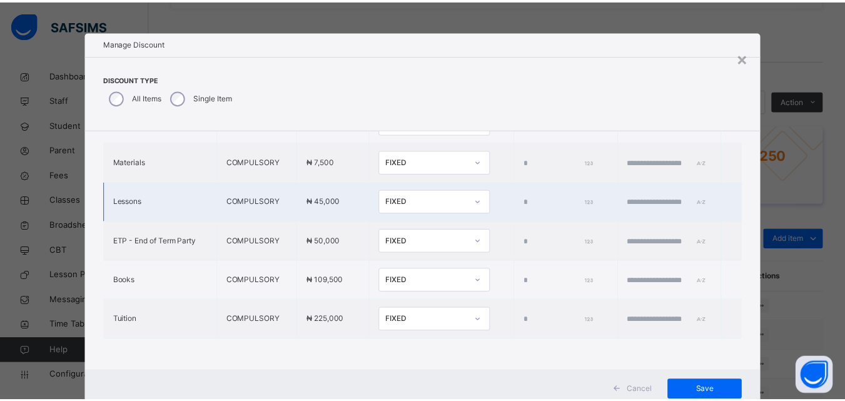
scroll to position [40, 0]
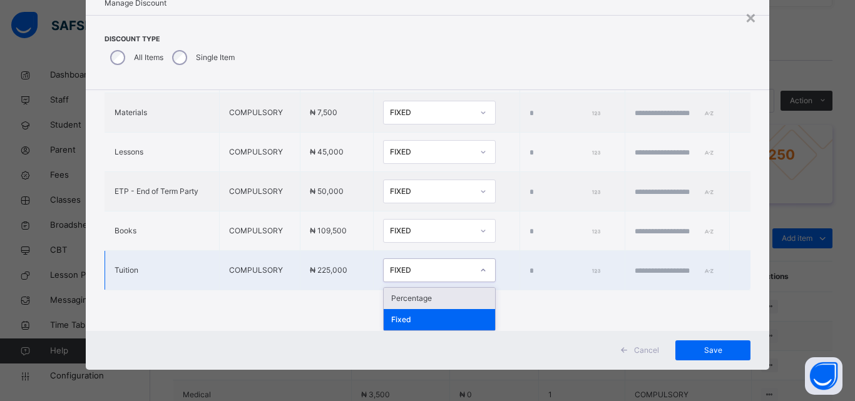
click at [390, 268] on div "FIXED" at bounding box center [431, 270] width 83 height 11
click at [384, 296] on div "Percentage" at bounding box center [439, 298] width 111 height 21
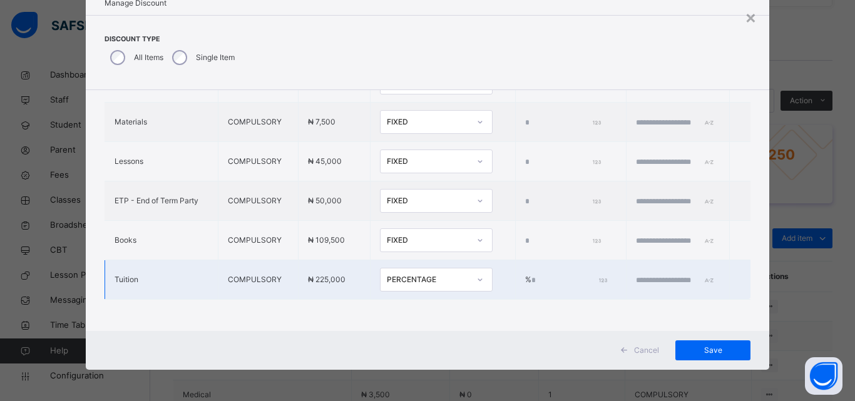
click at [531, 275] on input "*" at bounding box center [568, 280] width 74 height 11
type input "***"
click at [636, 275] on input "text" at bounding box center [673, 280] width 75 height 11
type input "**********"
click at [720, 347] on span "Save" at bounding box center [713, 350] width 56 height 11
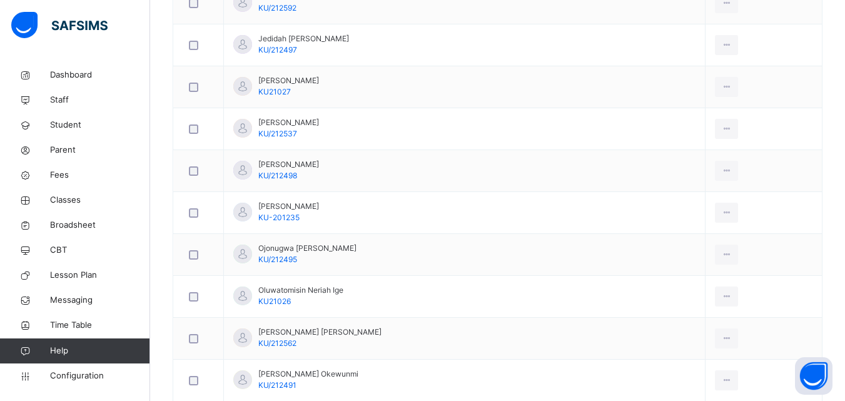
scroll to position [749, 0]
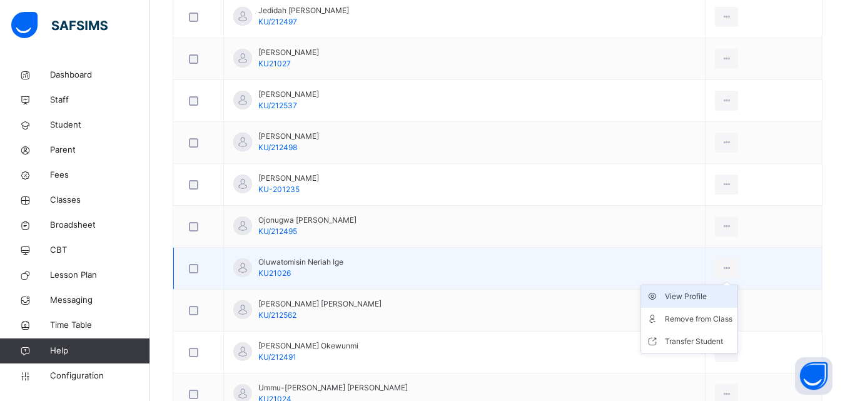
click at [688, 297] on div "View Profile" at bounding box center [699, 296] width 68 height 13
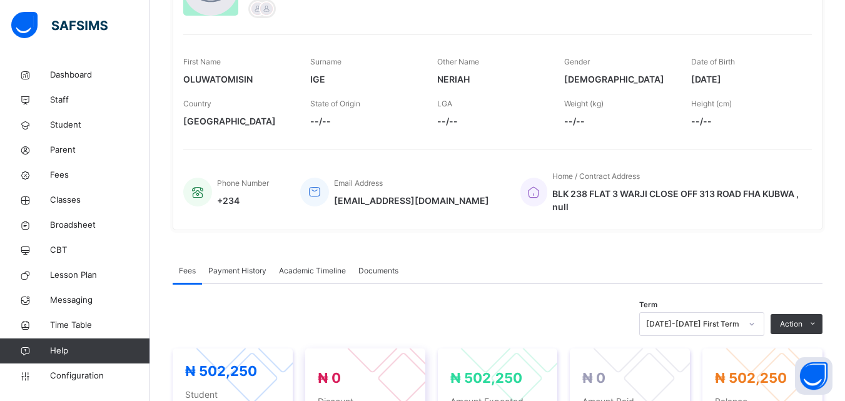
scroll to position [118, 0]
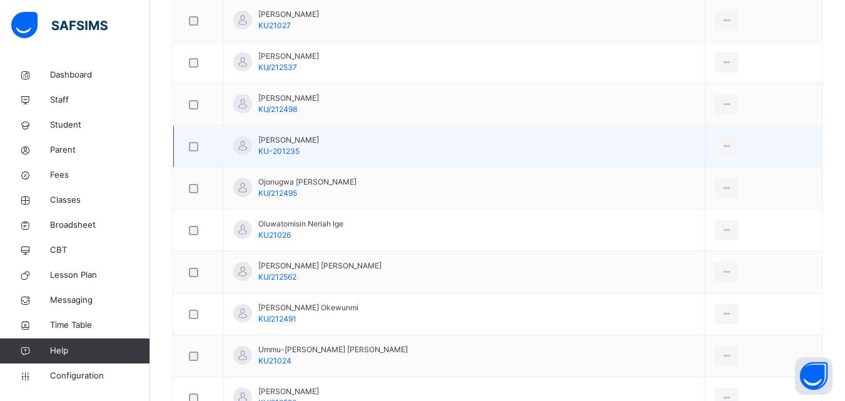
scroll to position [814, 0]
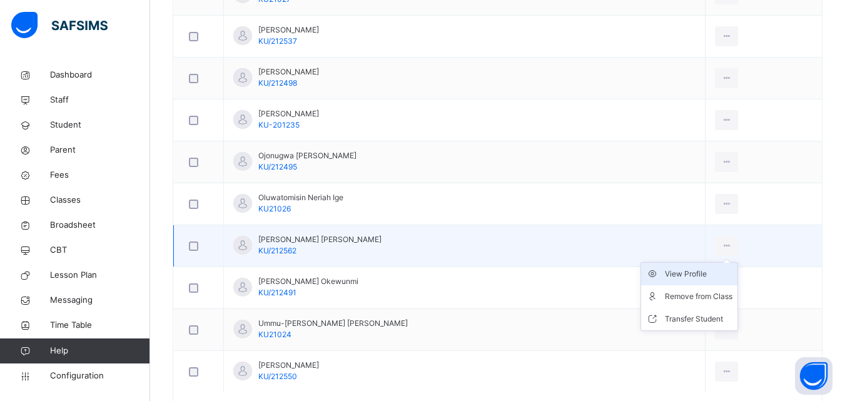
click at [679, 280] on div "View Profile" at bounding box center [699, 274] width 68 height 13
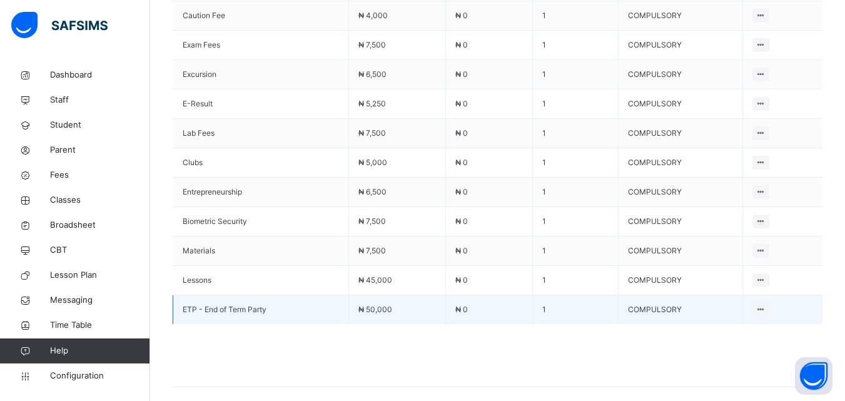
scroll to position [375, 0]
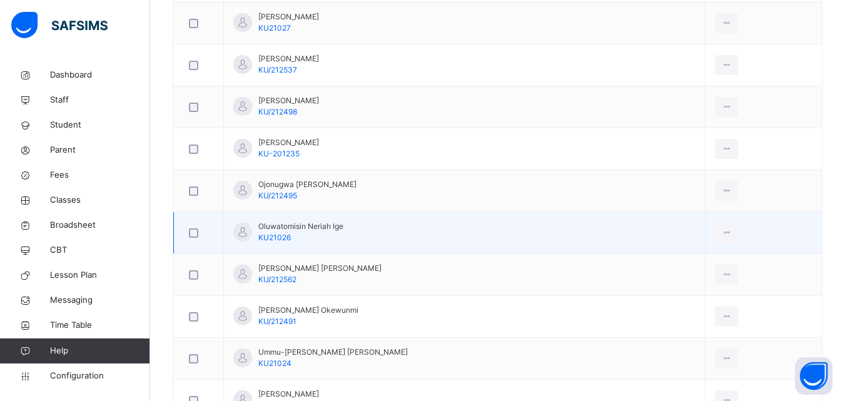
scroll to position [814, 0]
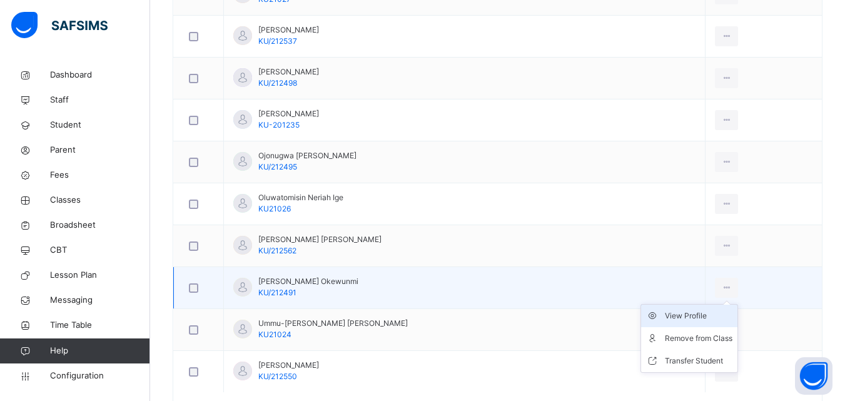
click at [688, 313] on div "View Profile" at bounding box center [699, 316] width 68 height 13
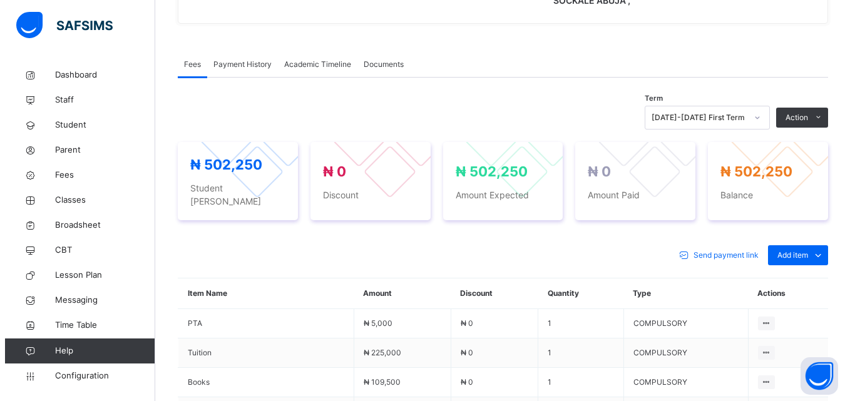
scroll to position [250, 0]
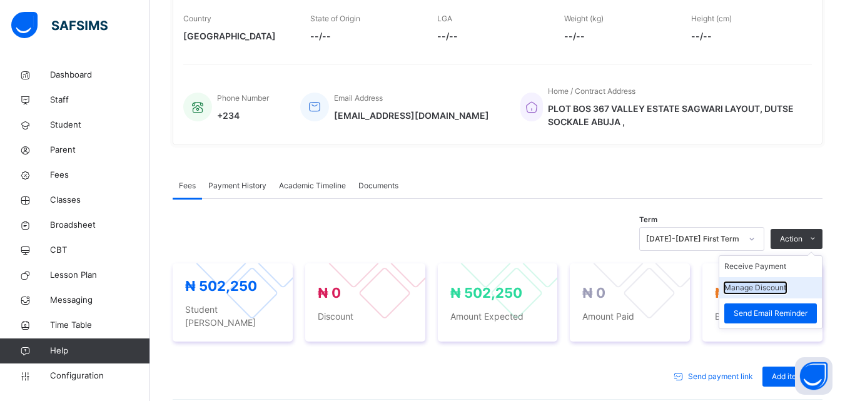
click at [784, 286] on button "Manage Discount" at bounding box center [756, 287] width 62 height 11
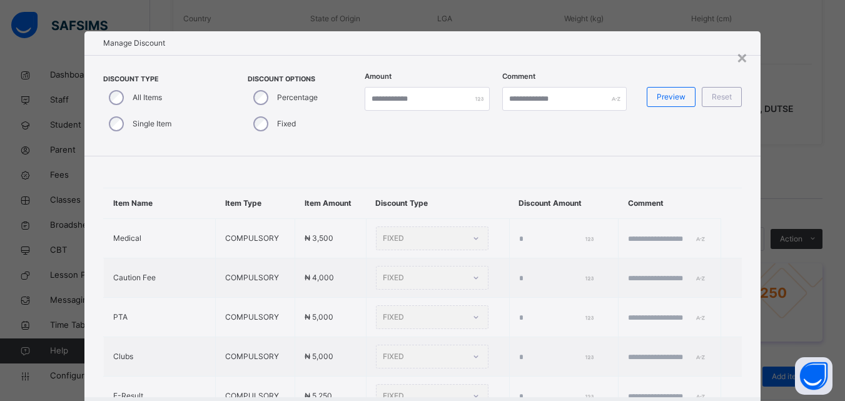
type input "*"
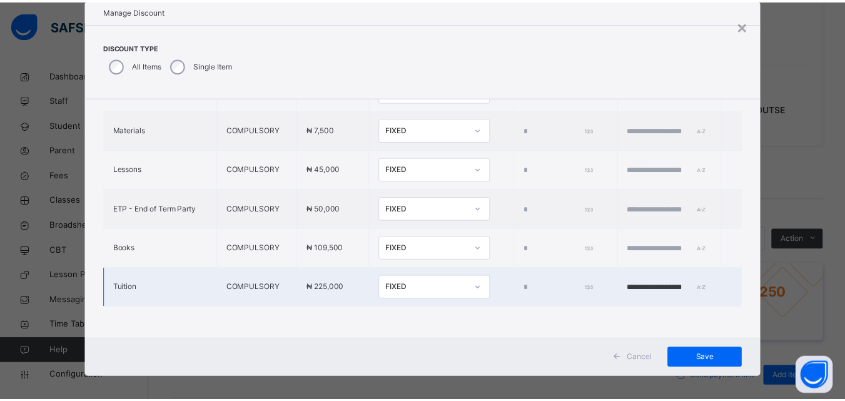
scroll to position [40, 0]
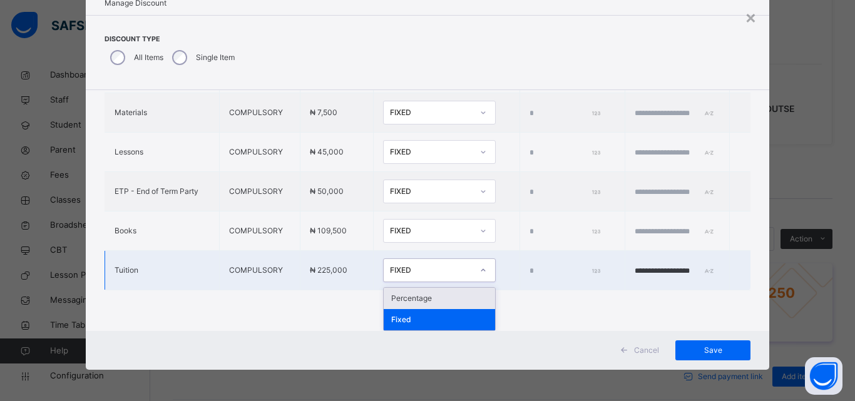
click at [392, 267] on div "FIXED" at bounding box center [431, 270] width 83 height 11
click at [384, 298] on div "Percentage" at bounding box center [439, 298] width 111 height 21
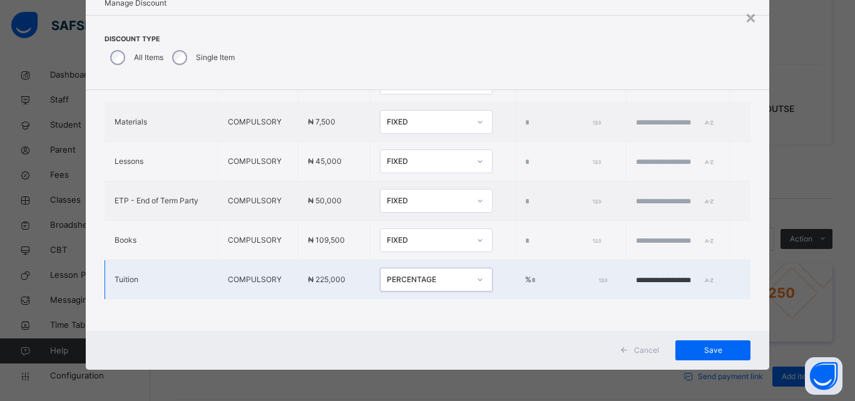
click at [531, 275] on input "*" at bounding box center [568, 280] width 74 height 11
type input "***"
drag, startPoint x: 702, startPoint y: 347, endPoint x: 695, endPoint y: 345, distance: 7.7
click at [700, 347] on span "Save" at bounding box center [713, 350] width 56 height 11
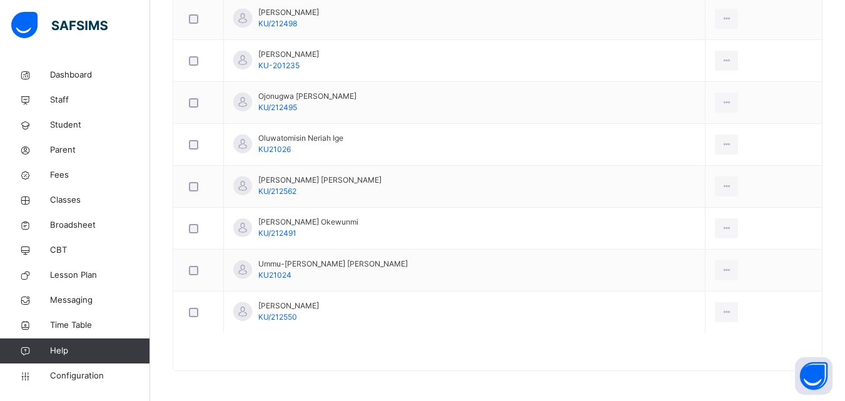
scroll to position [874, 0]
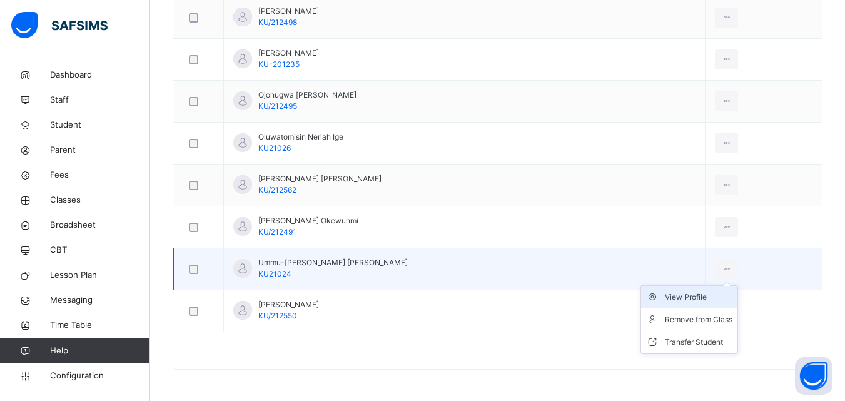
click at [668, 297] on div "View Profile" at bounding box center [699, 297] width 68 height 13
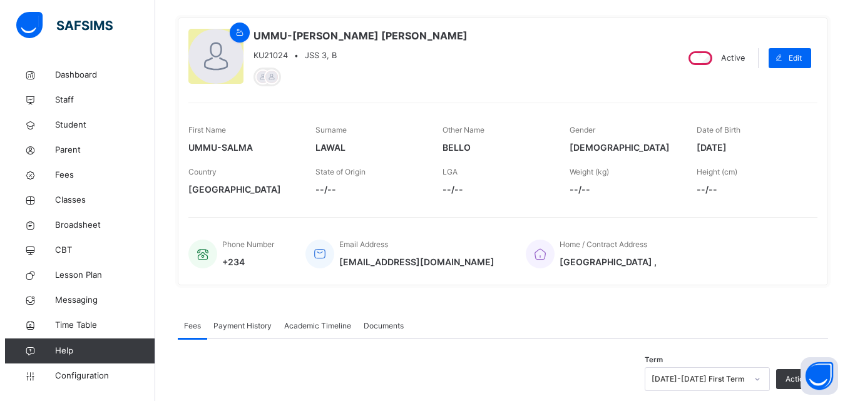
scroll to position [347, 0]
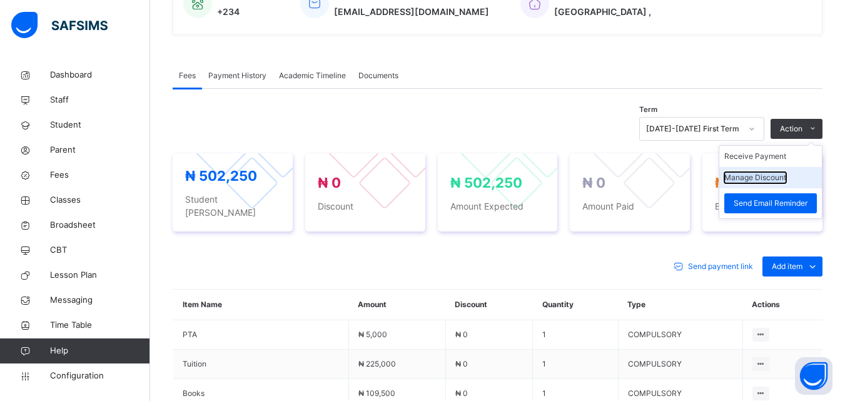
click at [777, 181] on button "Manage Discount" at bounding box center [756, 177] width 62 height 11
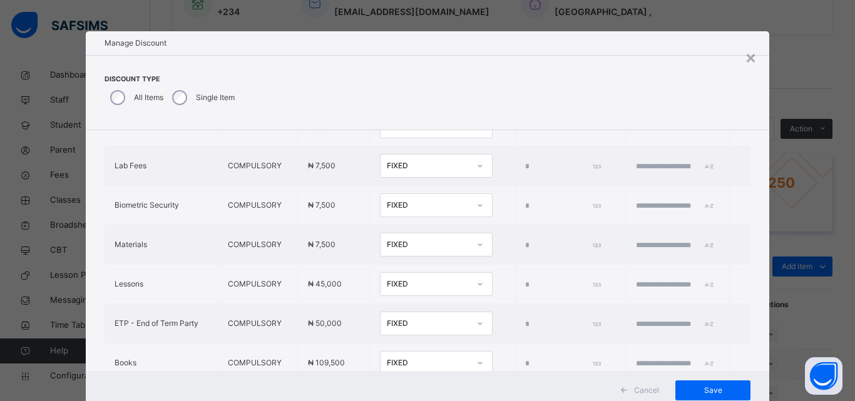
scroll to position [504, 0]
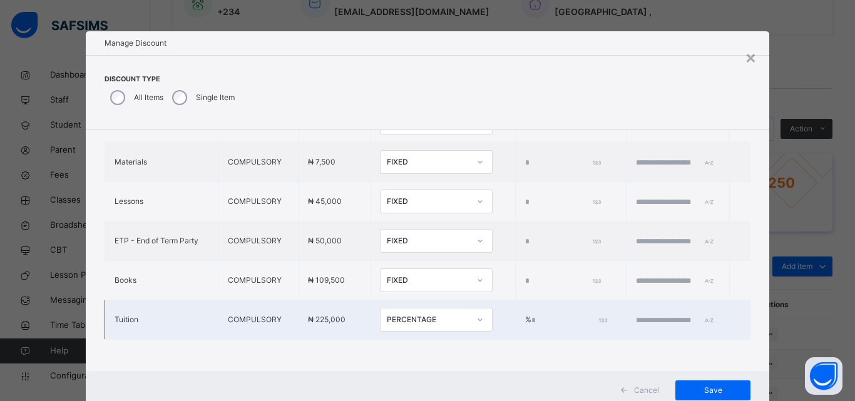
type input "*"
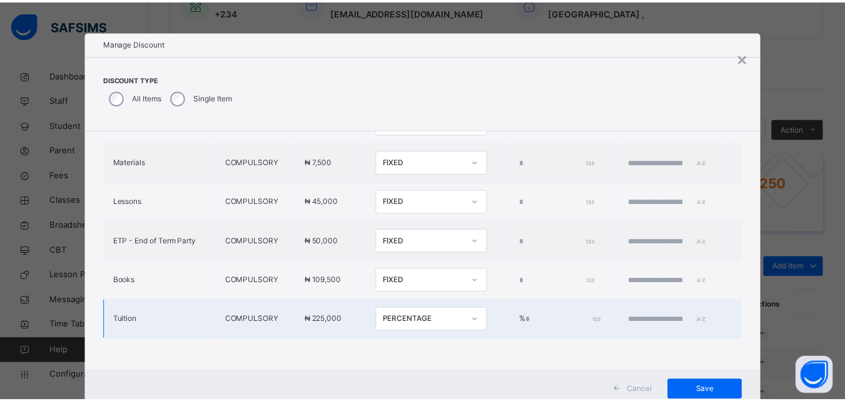
scroll to position [40, 0]
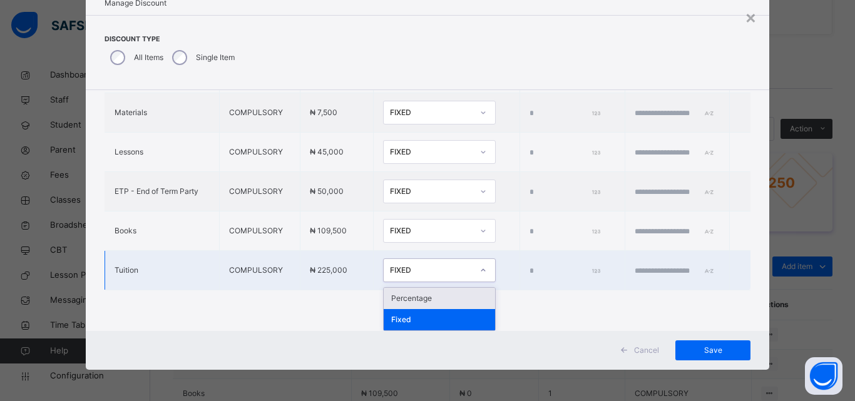
click at [416, 268] on div "FIXED" at bounding box center [431, 270] width 83 height 11
drag, startPoint x: 382, startPoint y: 300, endPoint x: 450, endPoint y: 273, distance: 73.3
click at [384, 300] on div "Percentage" at bounding box center [439, 298] width 111 height 21
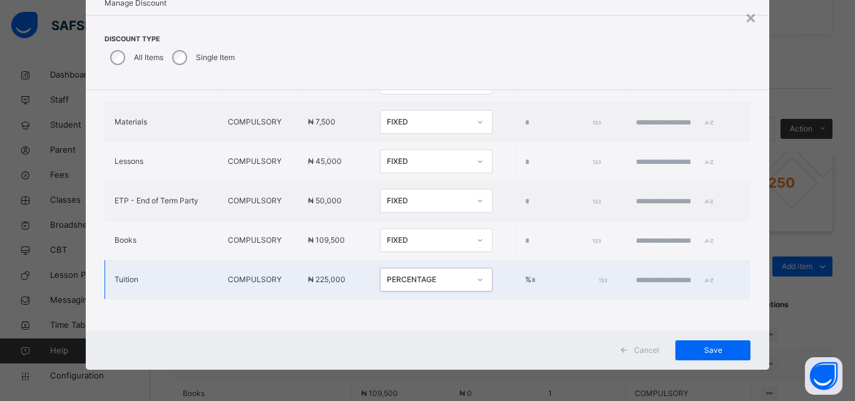
click at [531, 275] on input "*" at bounding box center [568, 280] width 74 height 11
type input "**"
click at [641, 275] on input "text" at bounding box center [673, 280] width 75 height 11
type input "**********"
click at [718, 345] on span "Save" at bounding box center [713, 350] width 56 height 11
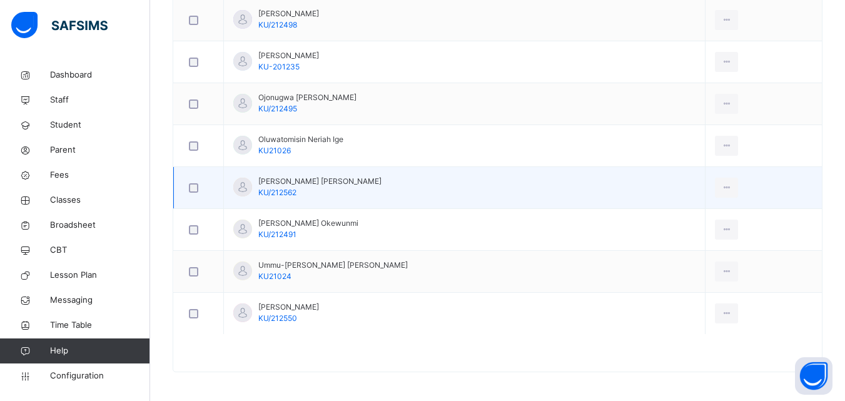
scroll to position [874, 0]
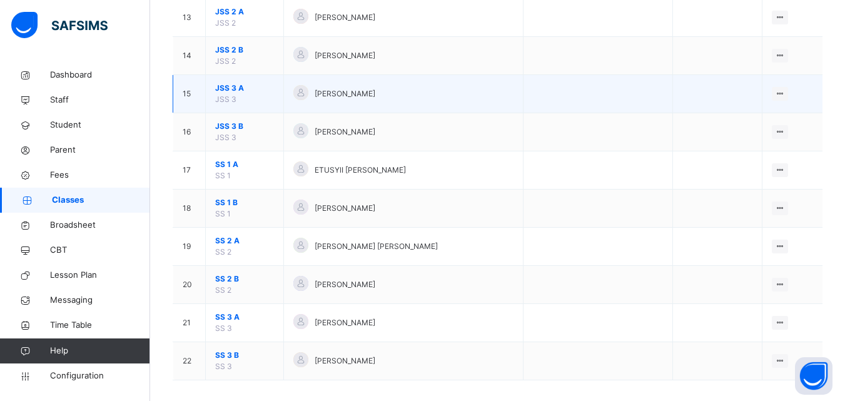
scroll to position [619, 0]
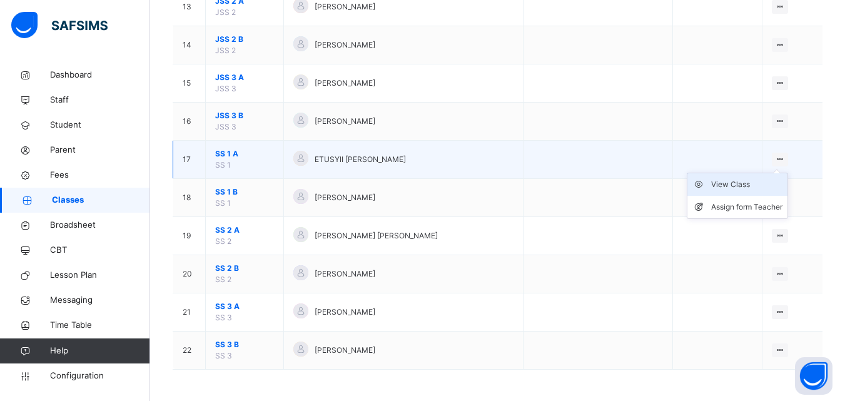
click at [757, 186] on div "View Class" at bounding box center [747, 184] width 71 height 13
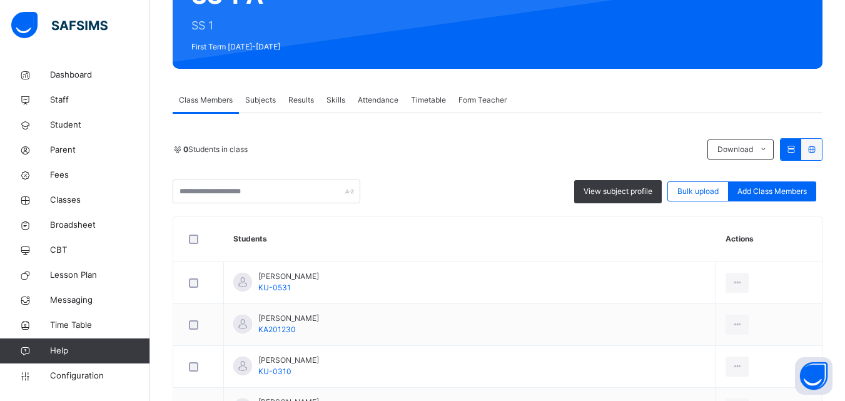
scroll to position [250, 0]
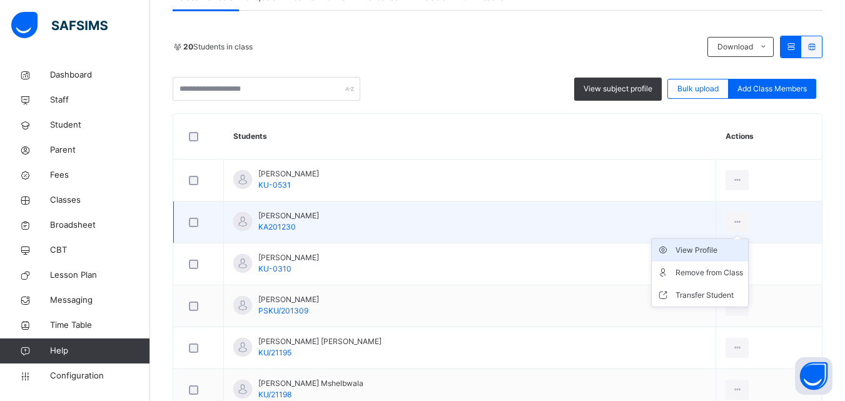
click at [690, 250] on div "View Profile" at bounding box center [710, 250] width 68 height 13
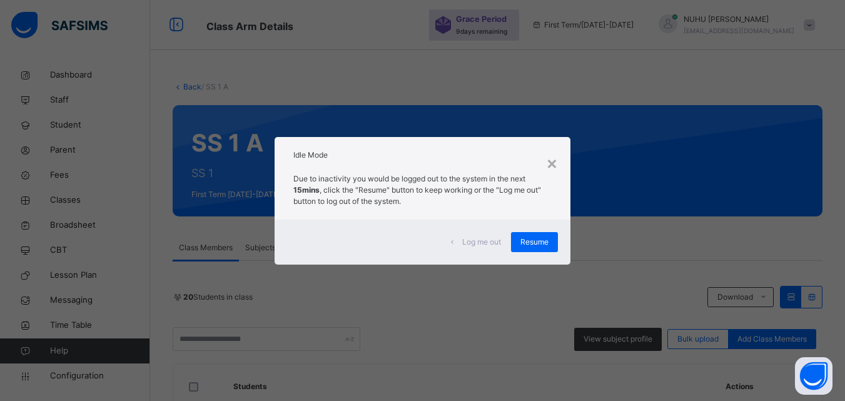
drag, startPoint x: 536, startPoint y: 247, endPoint x: 540, endPoint y: 218, distance: 29.1
click at [536, 242] on span "Resume" at bounding box center [535, 242] width 28 height 11
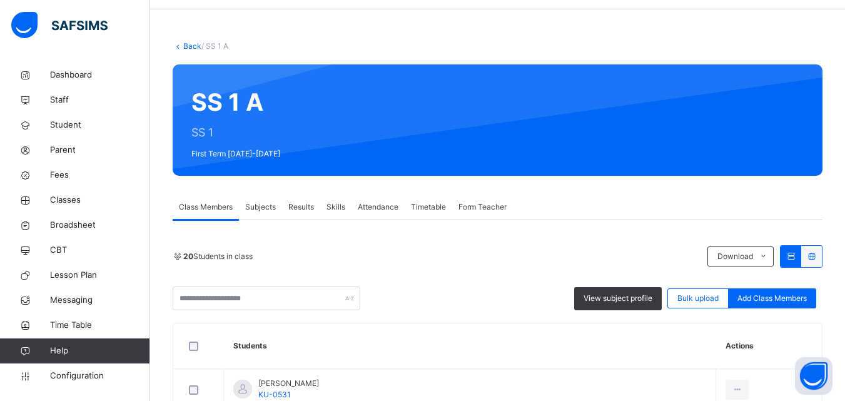
scroll to position [63, 0]
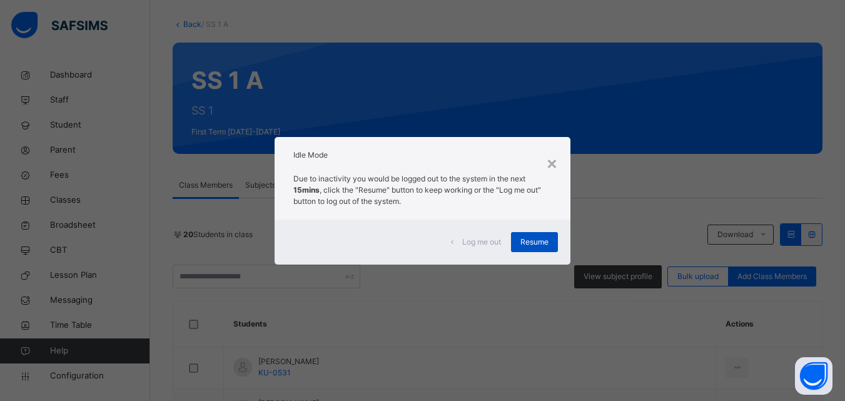
click at [538, 240] on span "Resume" at bounding box center [535, 242] width 28 height 11
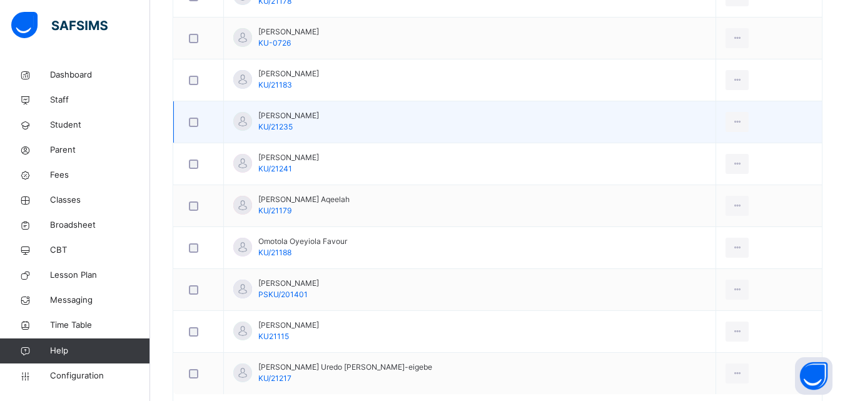
scroll to position [791, 0]
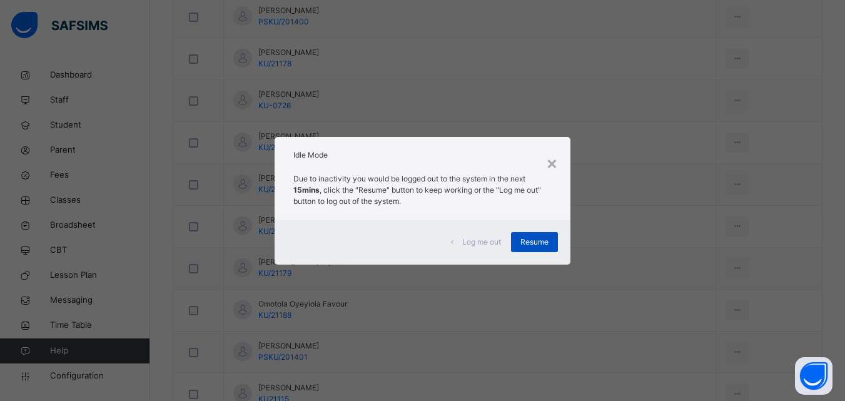
click at [536, 244] on span "Resume" at bounding box center [535, 242] width 28 height 11
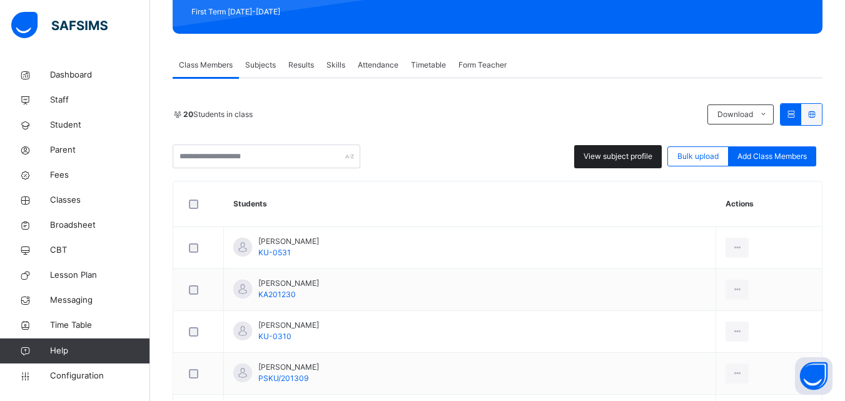
scroll to position [313, 0]
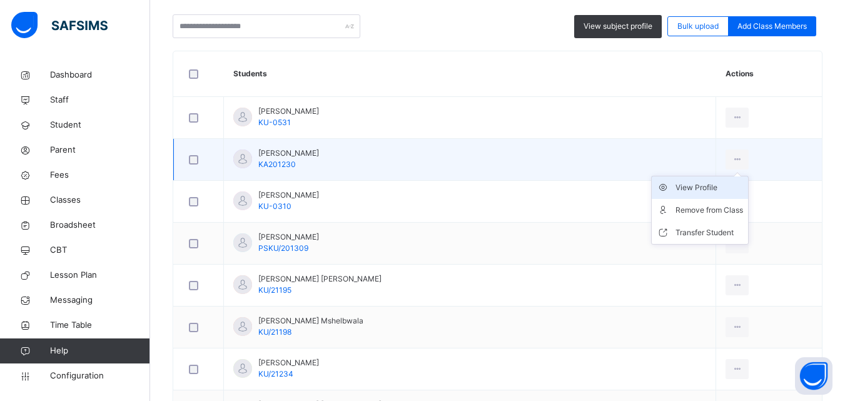
click at [676, 187] on div "View Profile" at bounding box center [710, 187] width 68 height 13
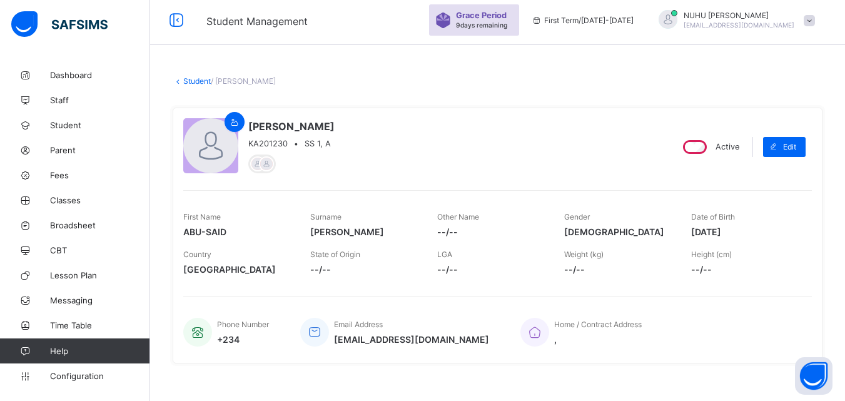
scroll to position [188, 0]
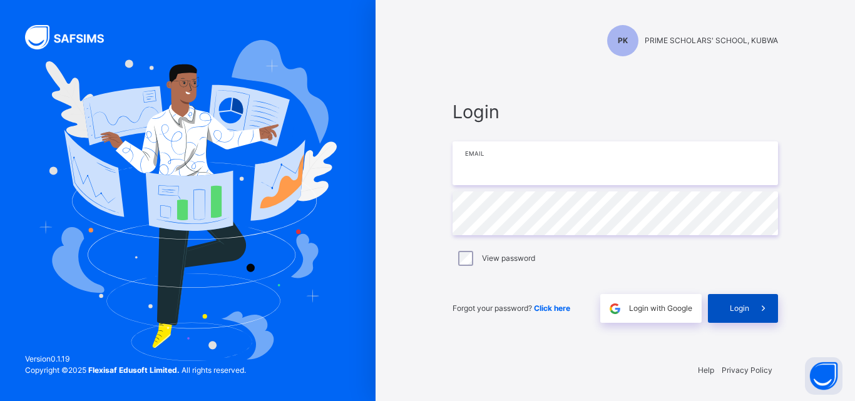
type input "**********"
click at [741, 304] on span "Login" at bounding box center [739, 308] width 19 height 11
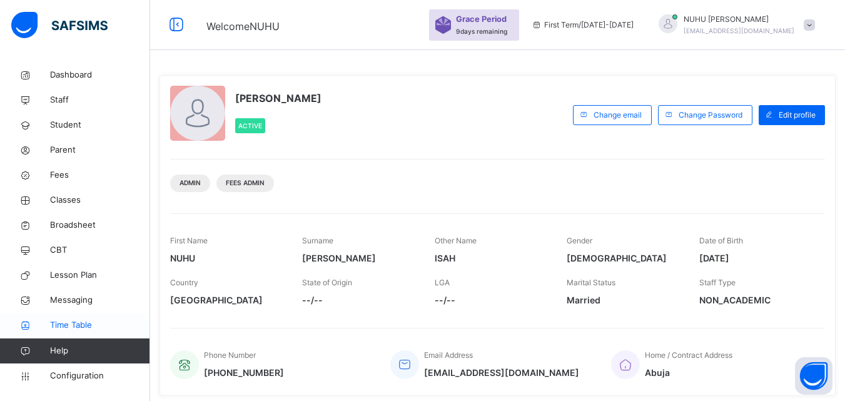
drag, startPoint x: 0, startPoint y: 309, endPoint x: 39, endPoint y: 326, distance: 42.3
